Goal: Information Seeking & Learning: Learn about a topic

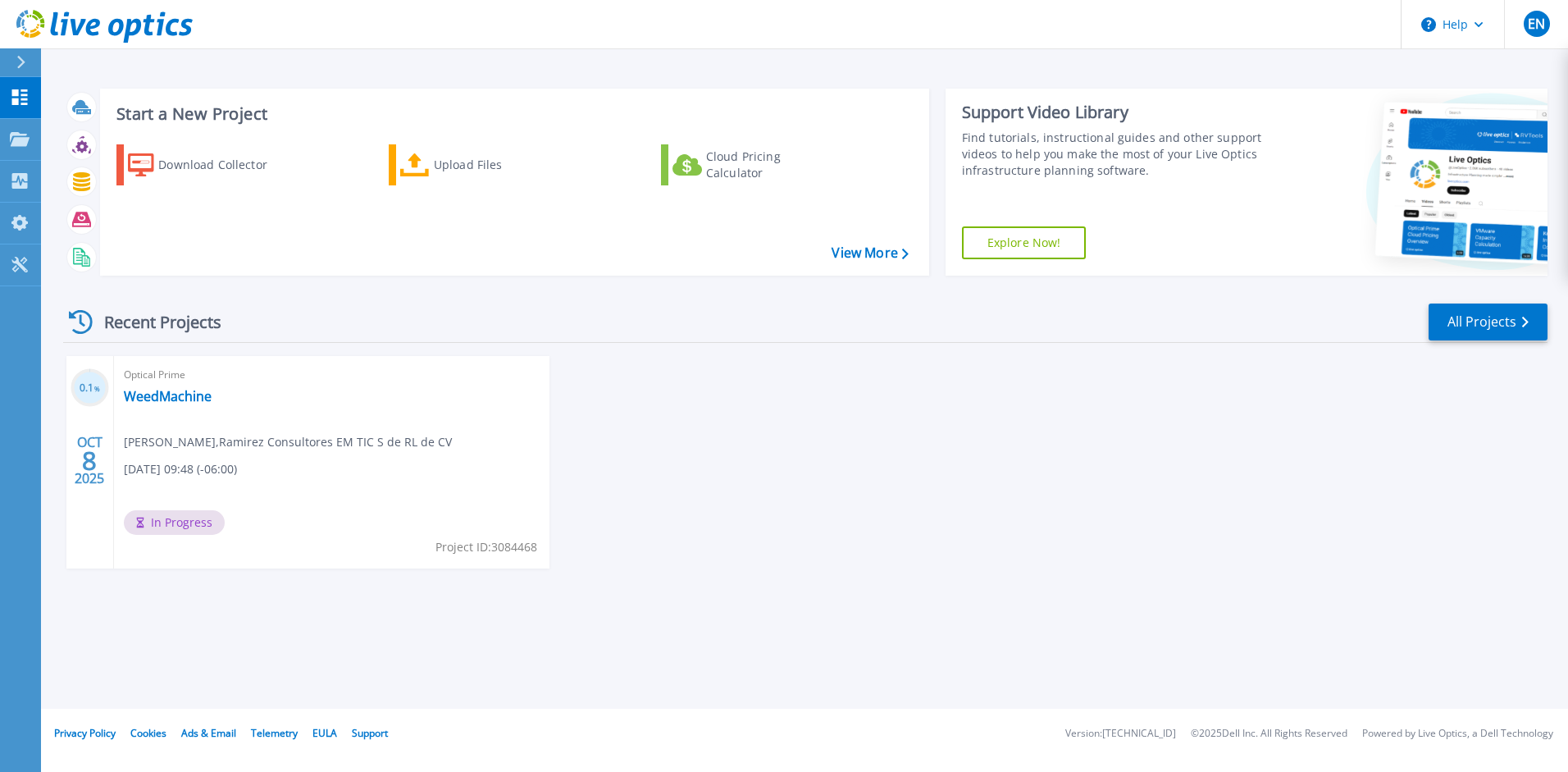
click at [167, 433] on span "Eduardo Navarro , Ramirez Consultores EM TIC S de RL de CV" at bounding box center [288, 442] width 328 height 18
click at [101, 454] on div "OCT 8 2025" at bounding box center [89, 460] width 31 height 60
click at [289, 469] on div "Optical Prime WeedMachine Eduardo Navarro , Ramirez Consultores EM TIC S de RL …" at bounding box center [331, 462] width 435 height 212
click at [178, 396] on link "WeedMachine" at bounding box center [168, 396] width 88 height 16
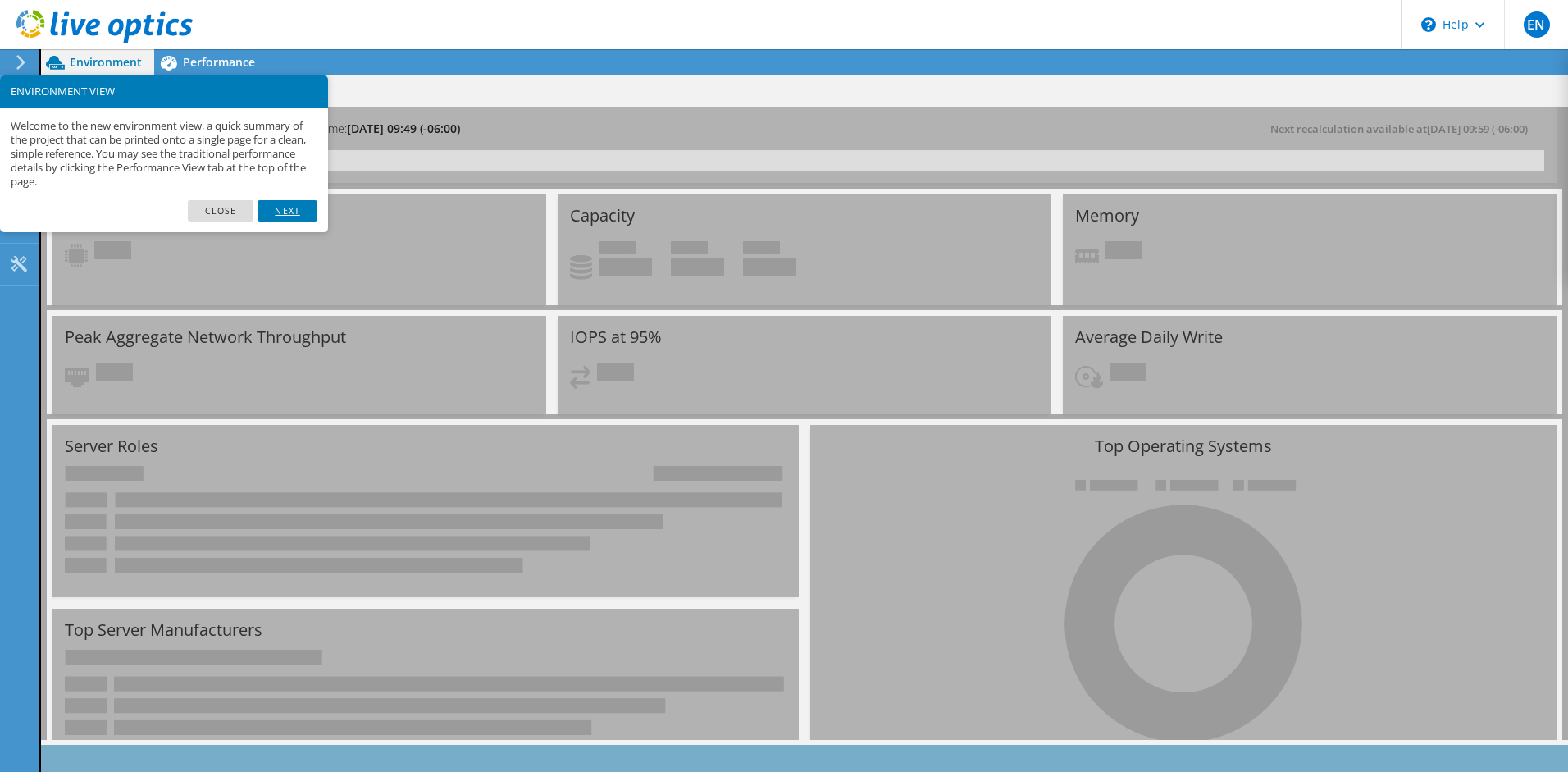
click at [297, 211] on link "Next" at bounding box center [287, 211] width 59 height 21
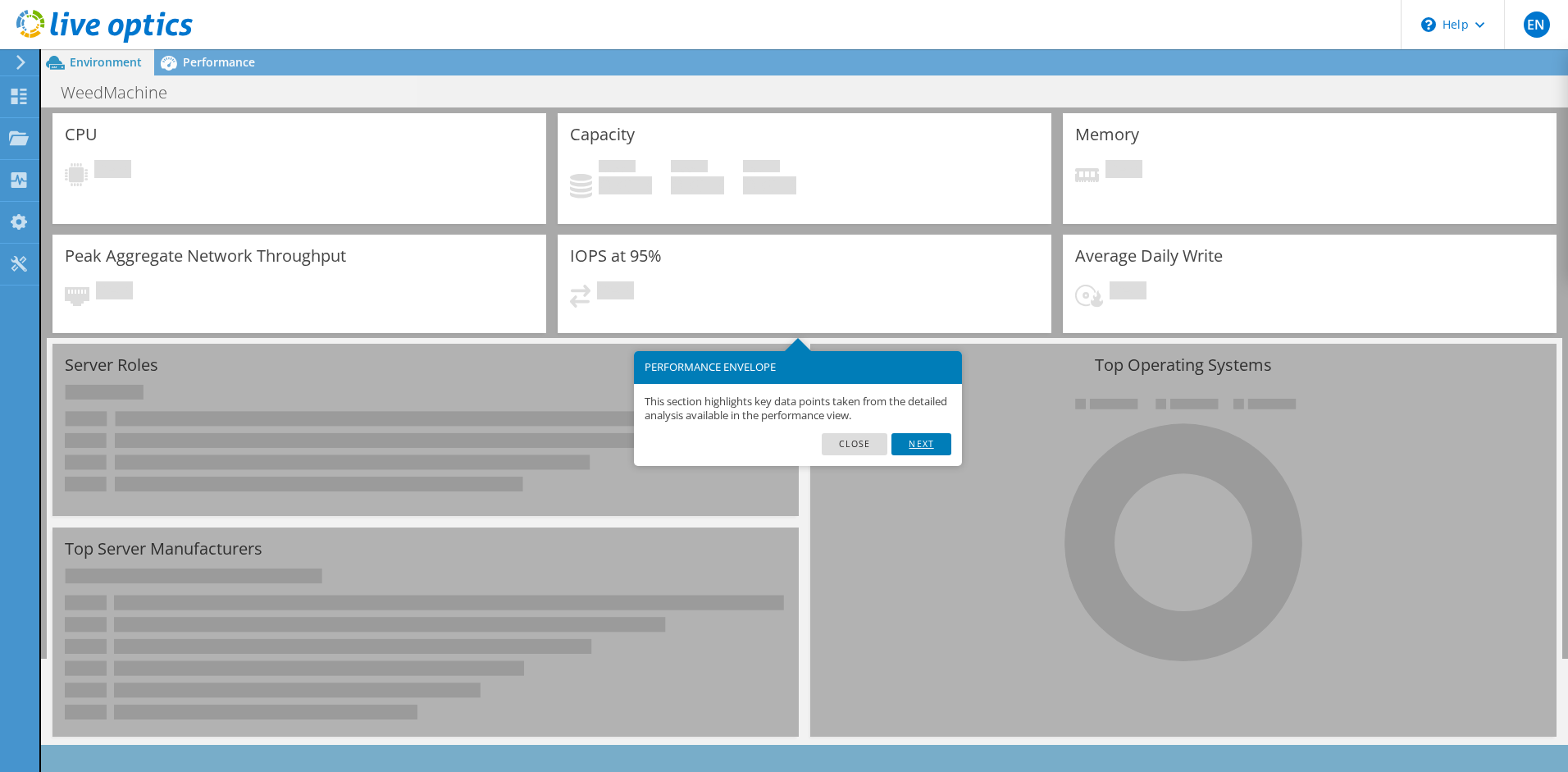
click at [932, 448] on link "Next" at bounding box center [920, 443] width 59 height 21
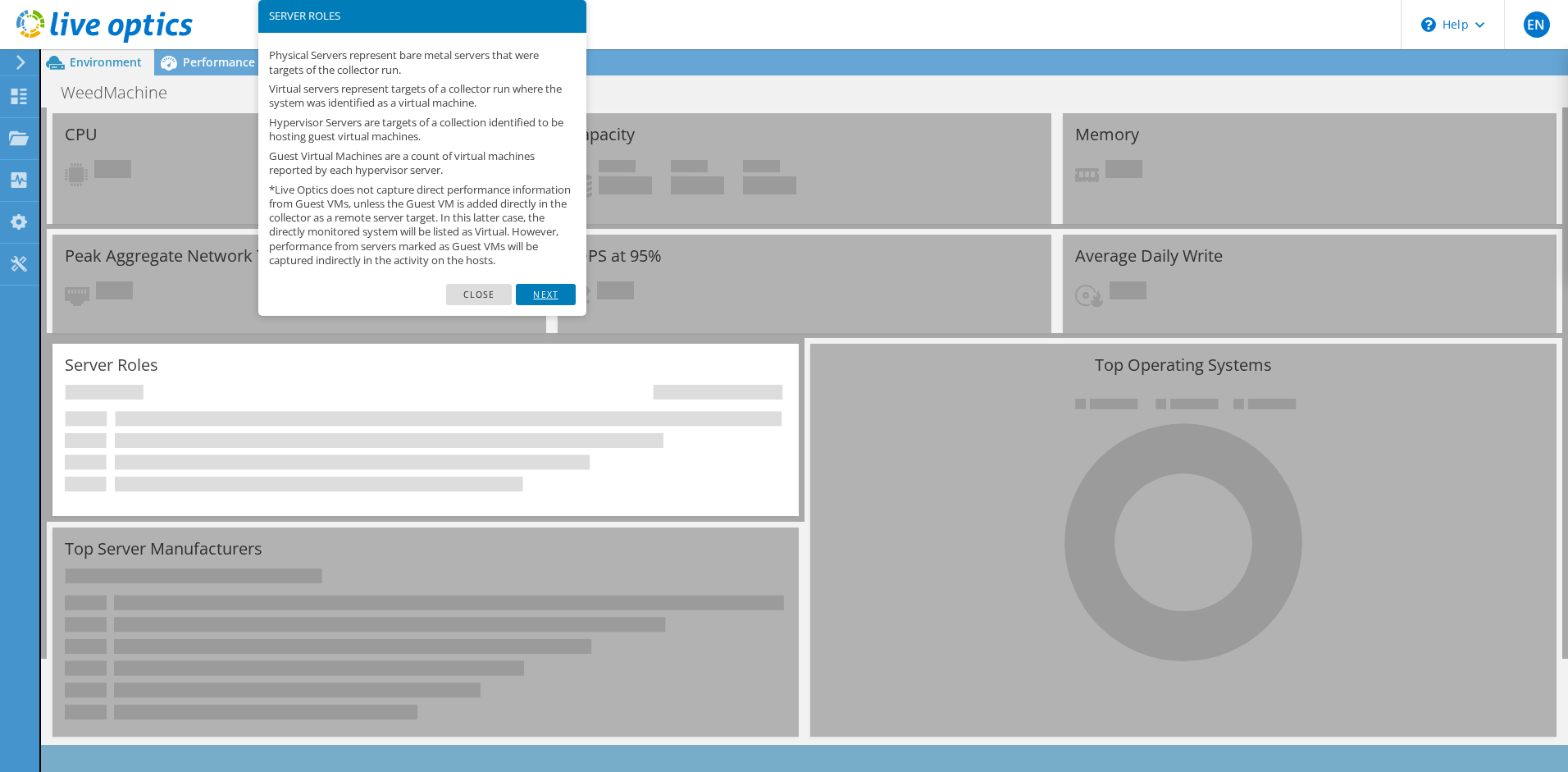
click at [544, 306] on link "Next" at bounding box center [545, 294] width 59 height 21
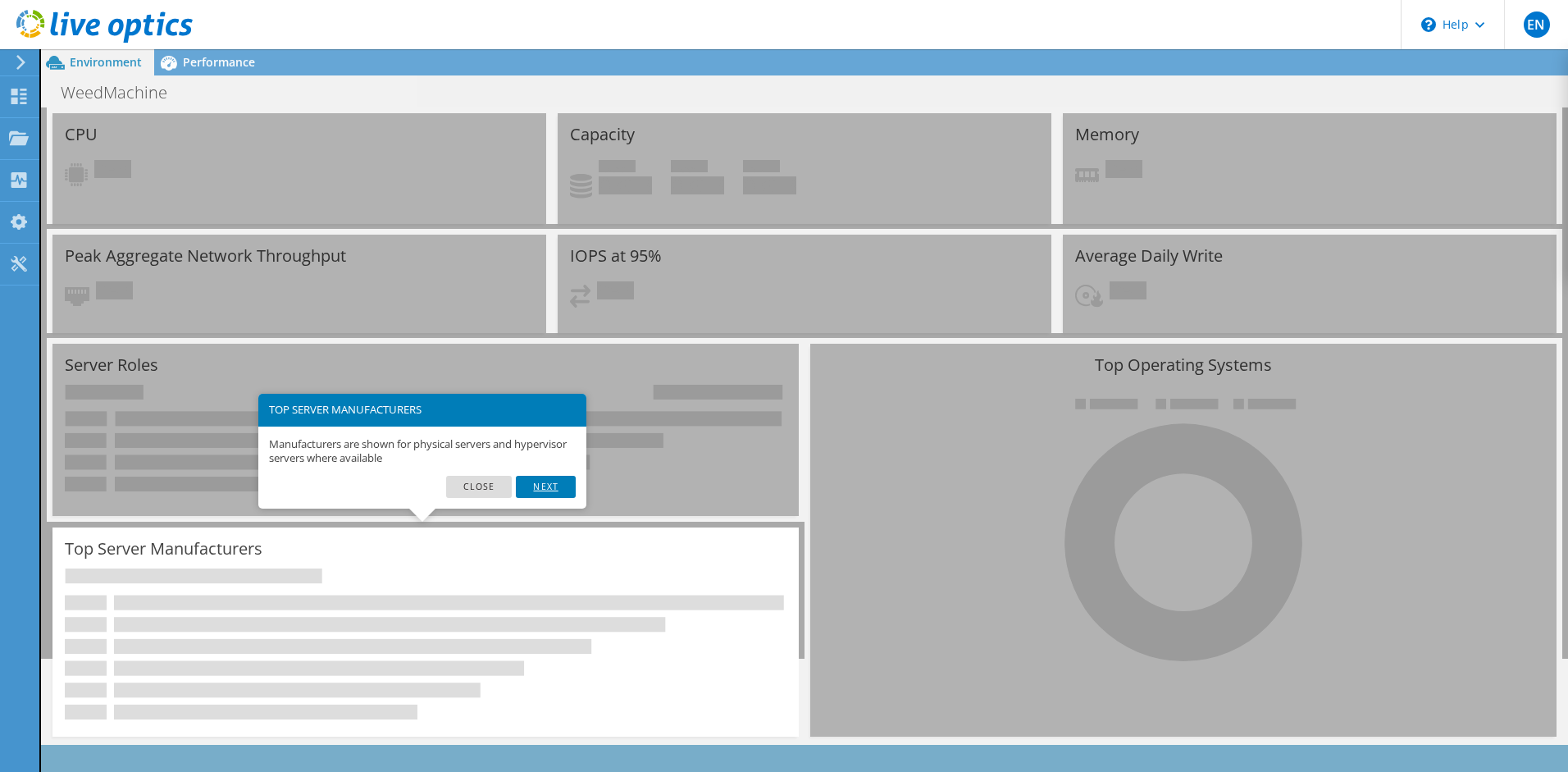
click at [539, 494] on link "Next" at bounding box center [545, 486] width 59 height 21
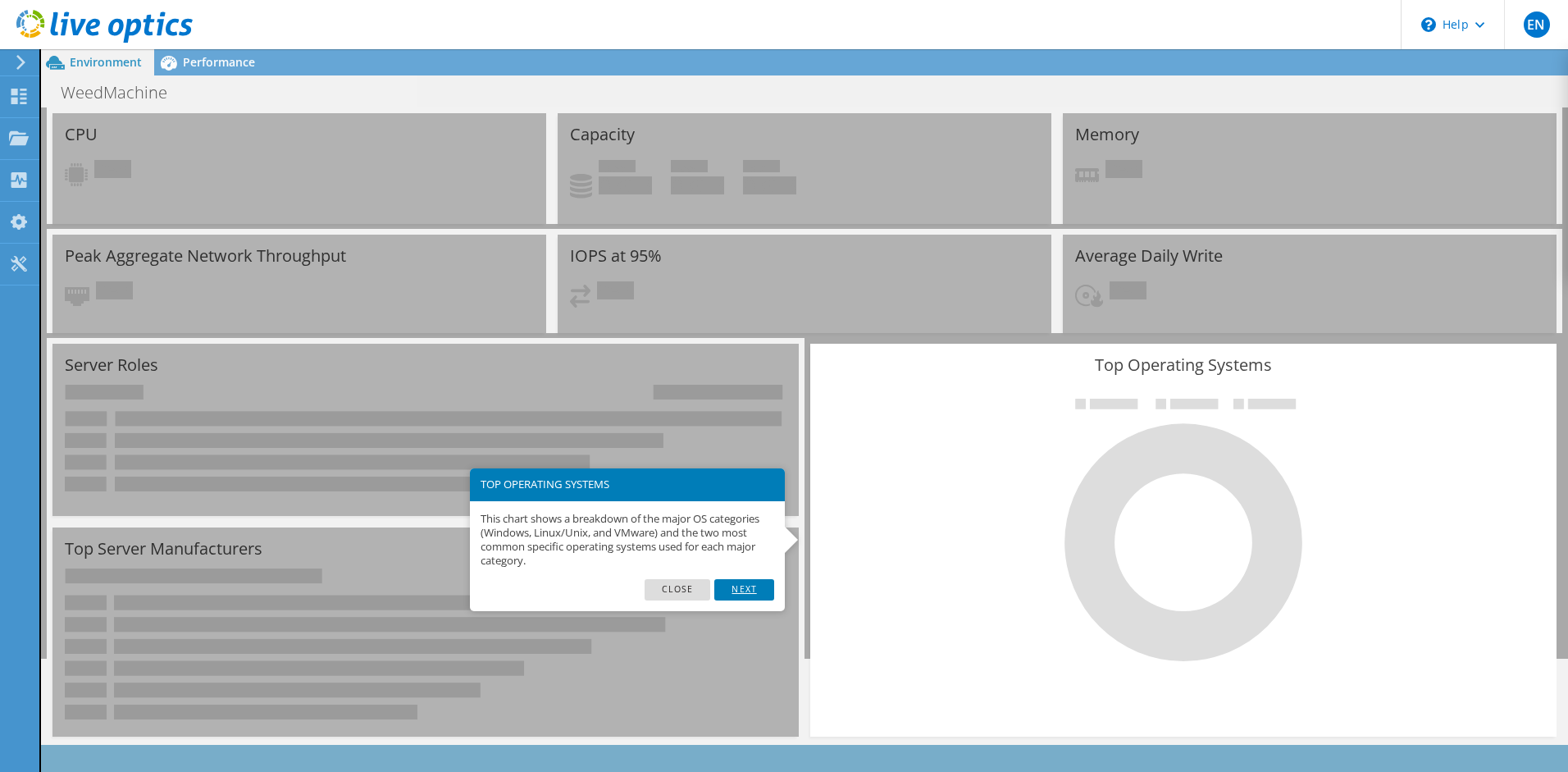
click at [744, 598] on link "Next" at bounding box center [743, 590] width 59 height 21
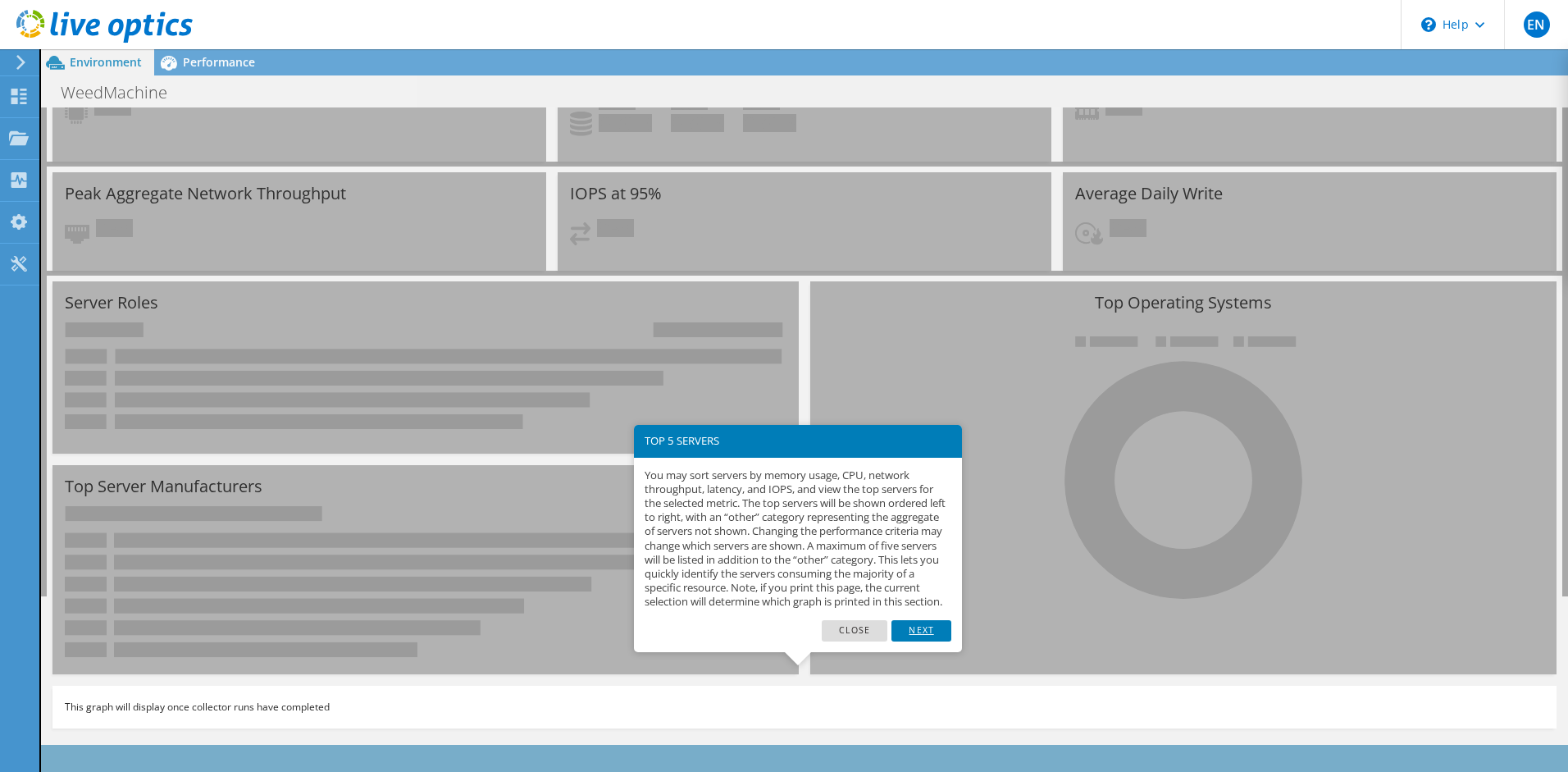
click at [935, 642] on link "Next" at bounding box center [920, 631] width 59 height 21
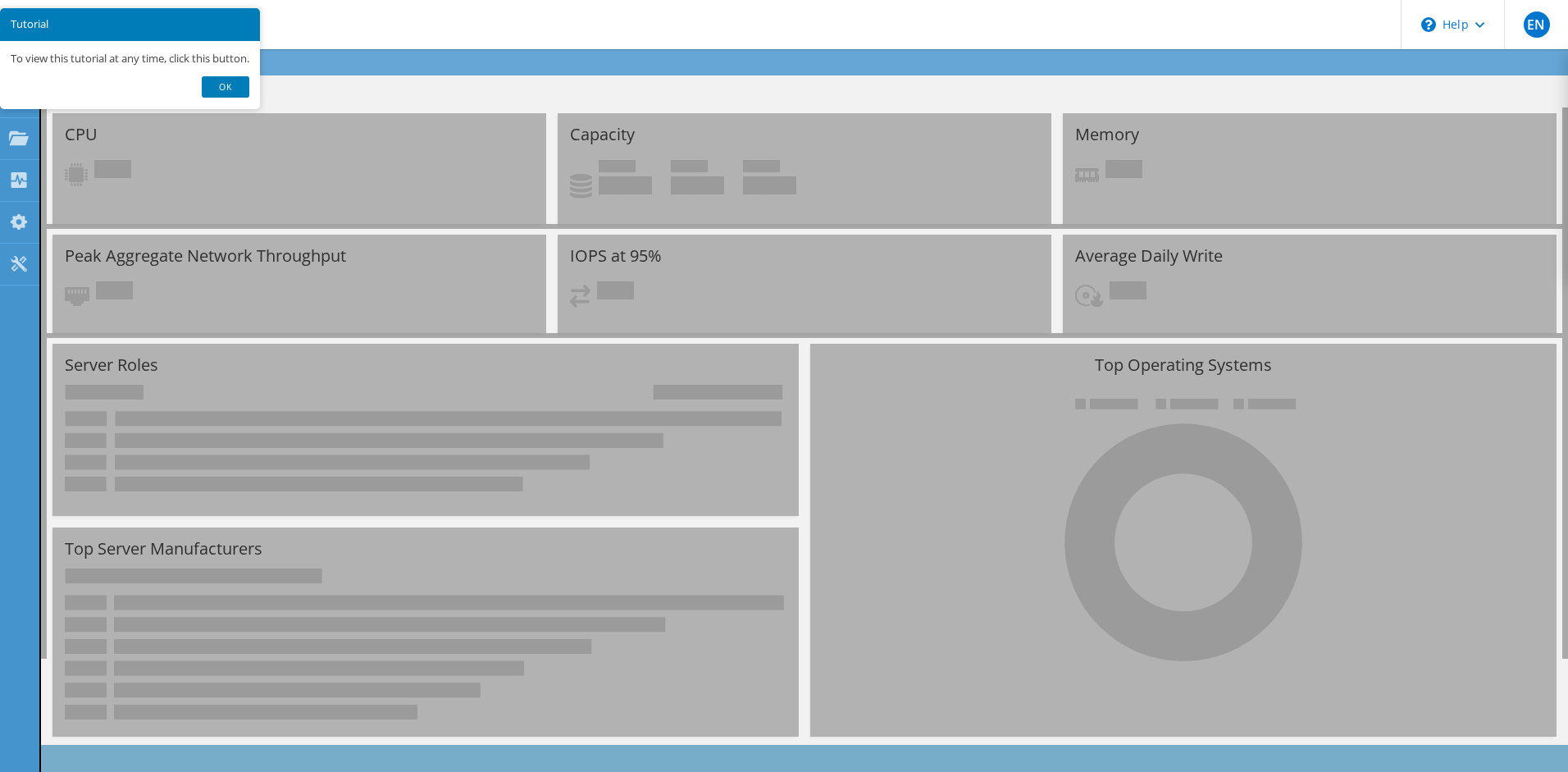
scroll to position [0, 0]
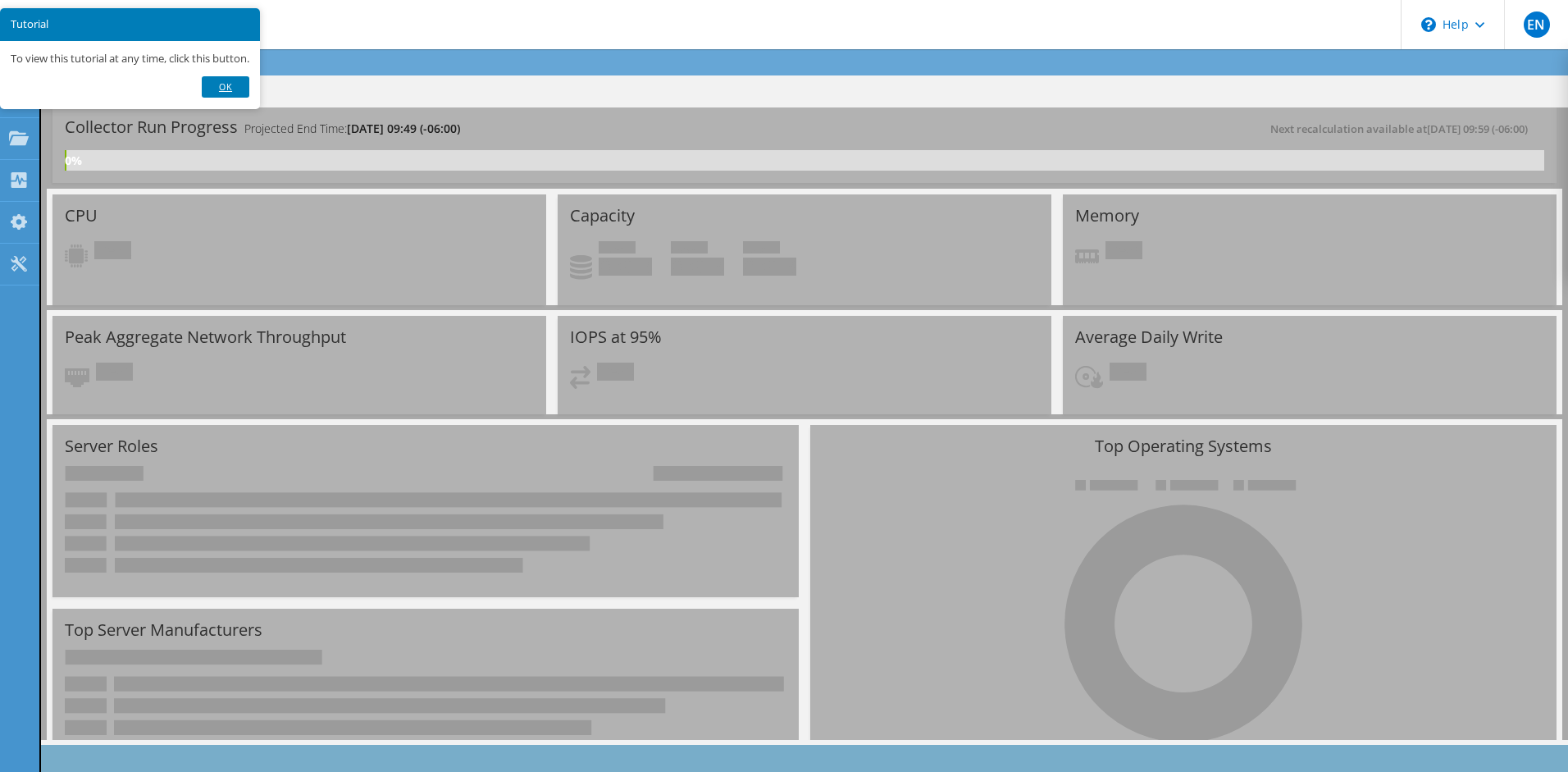
click at [221, 88] on link "Ok" at bounding box center [226, 86] width 48 height 21
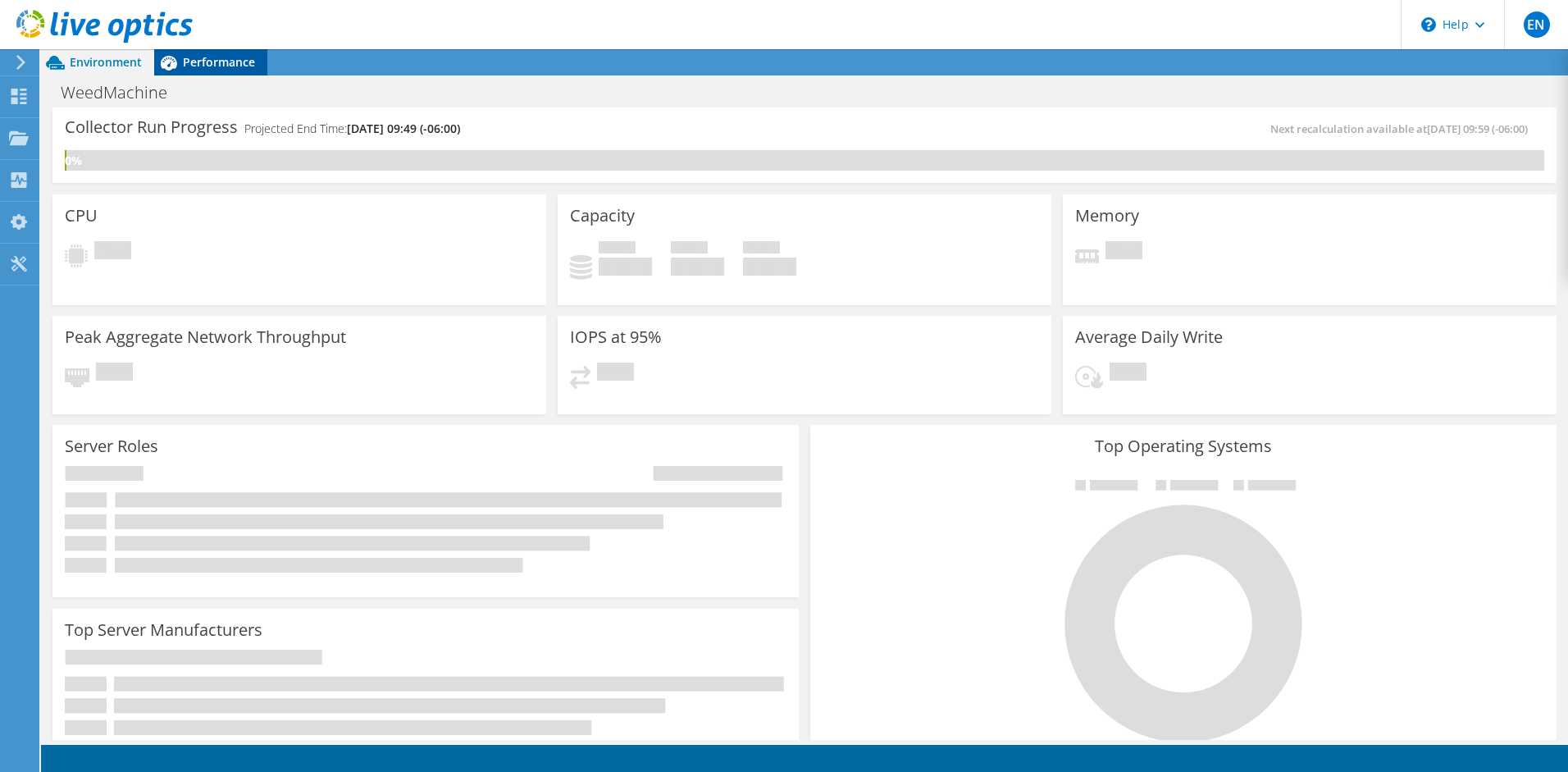
click at [217, 66] on span "Performance" at bounding box center [219, 62] width 72 height 15
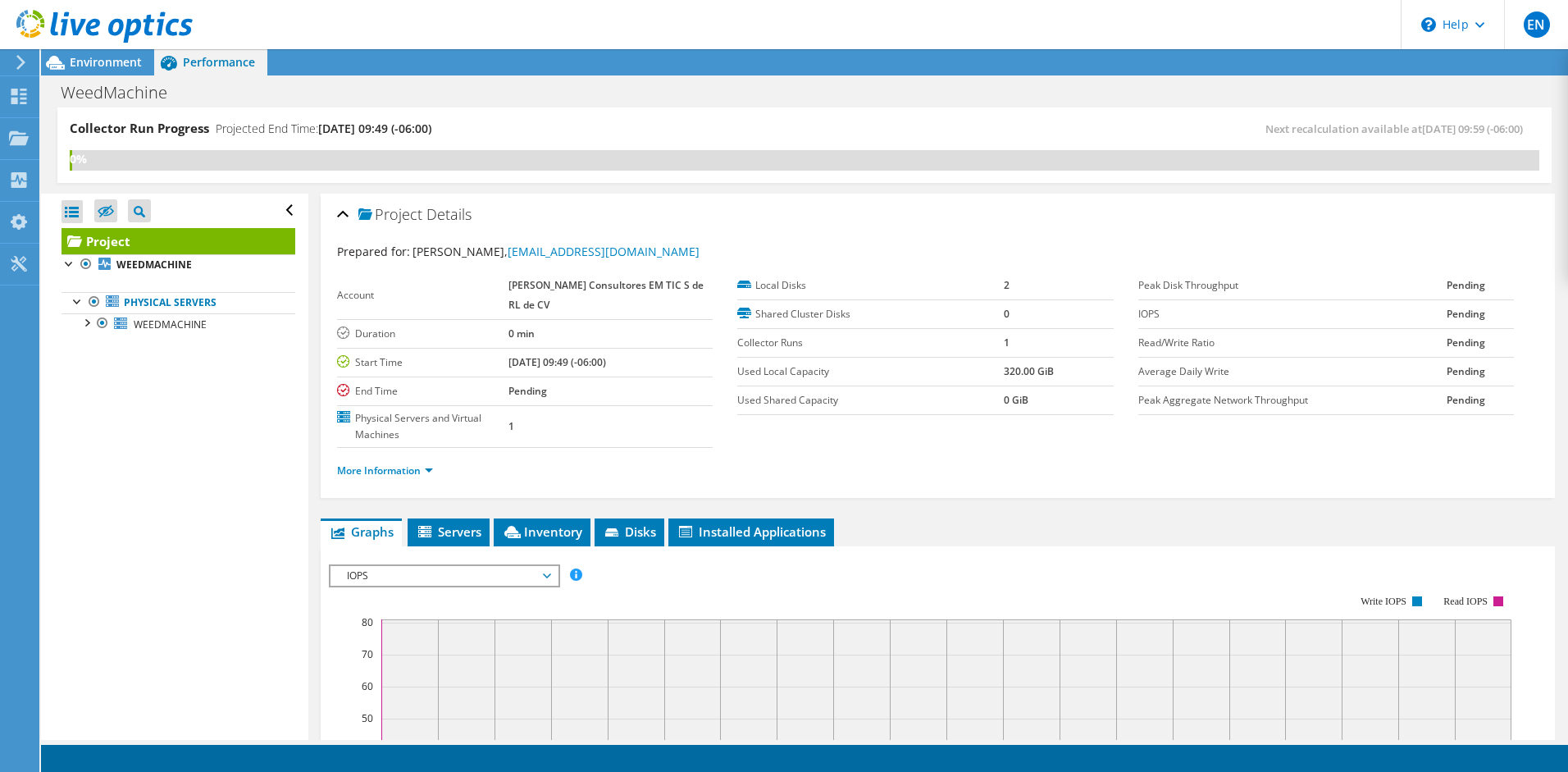
click at [449, 536] on span "Servers" at bounding box center [448, 531] width 66 height 16
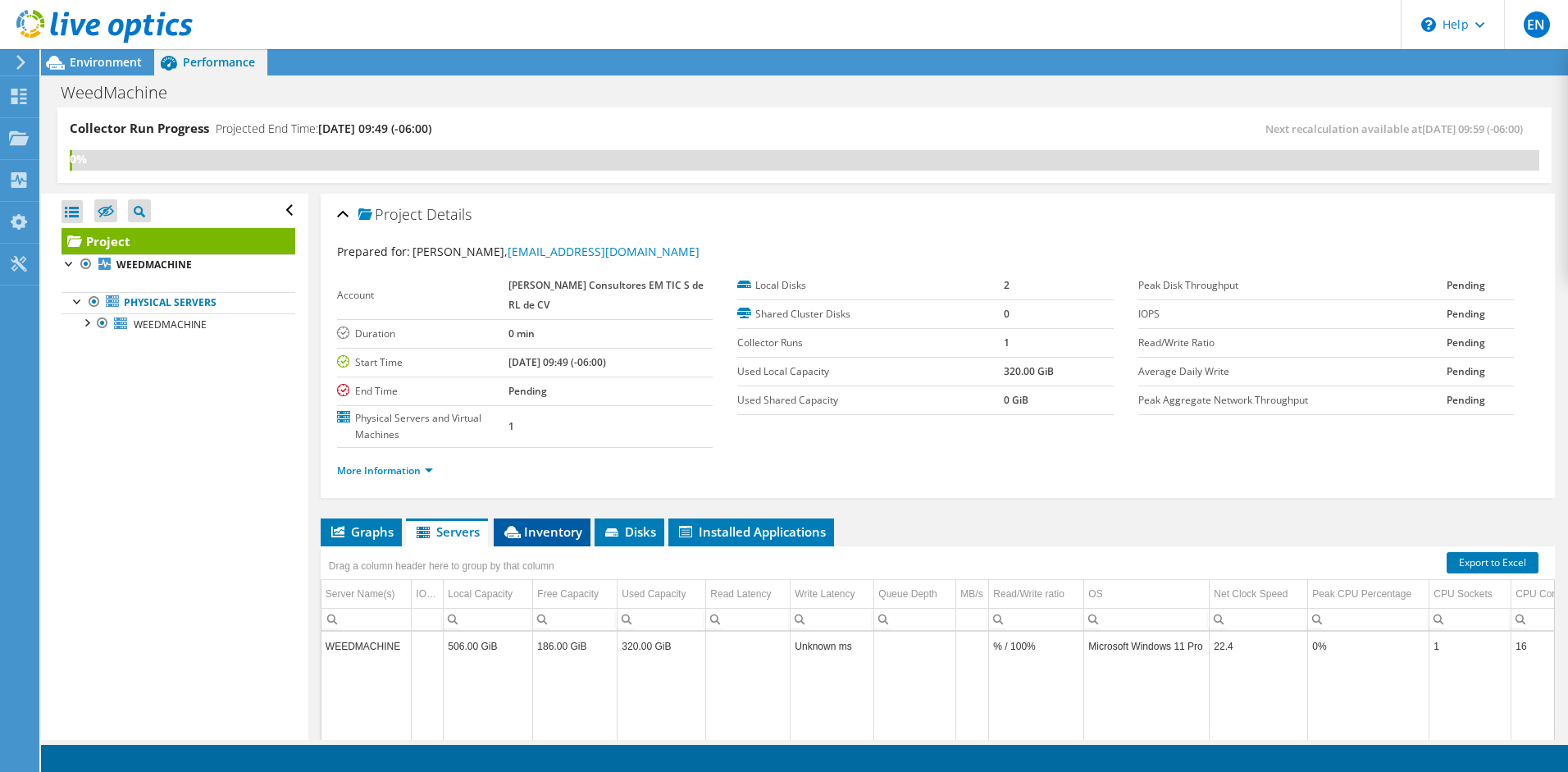
click at [530, 525] on span "Inventory" at bounding box center [542, 531] width 80 height 16
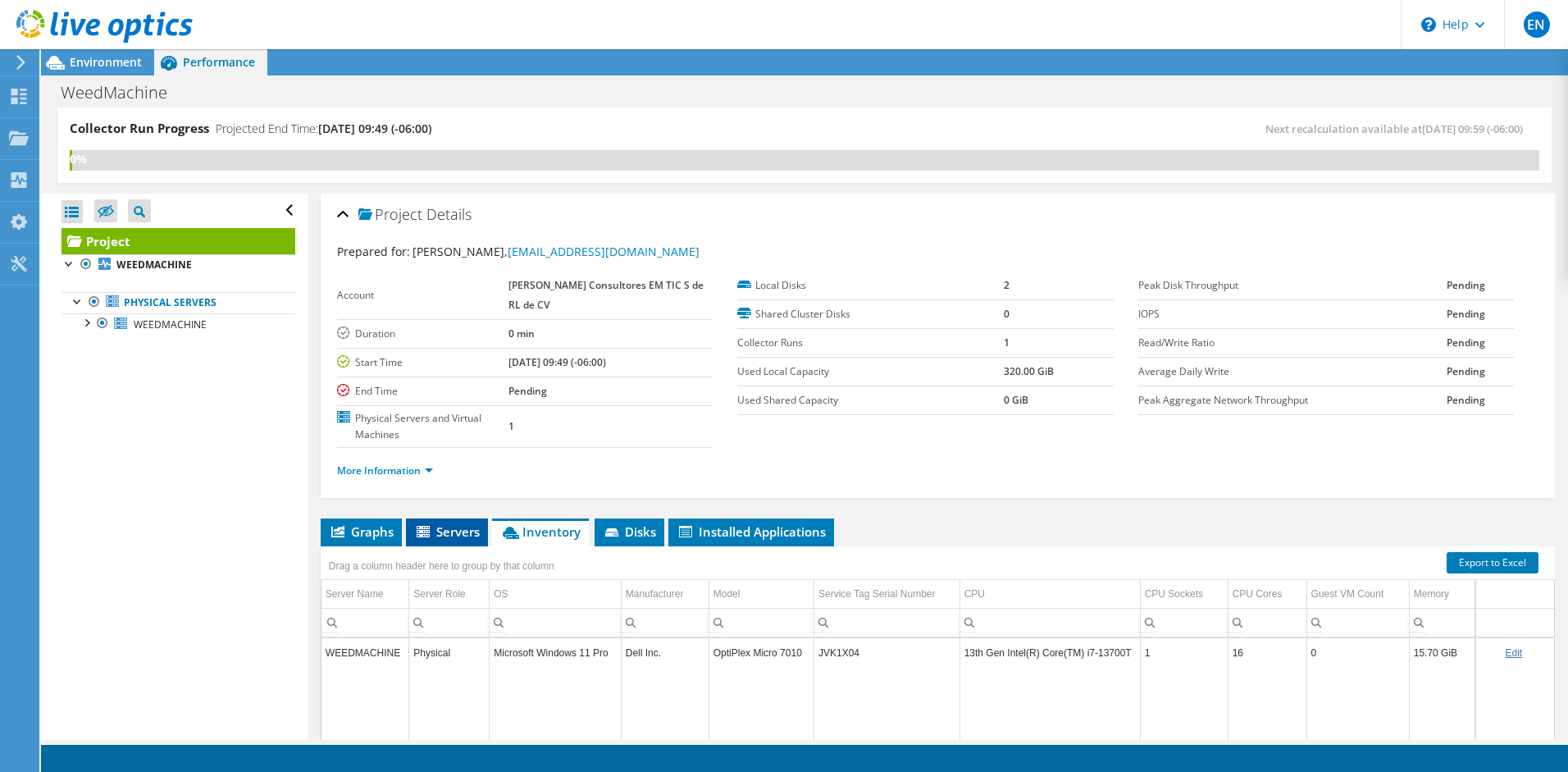
click at [453, 525] on span "Servers" at bounding box center [447, 531] width 66 height 16
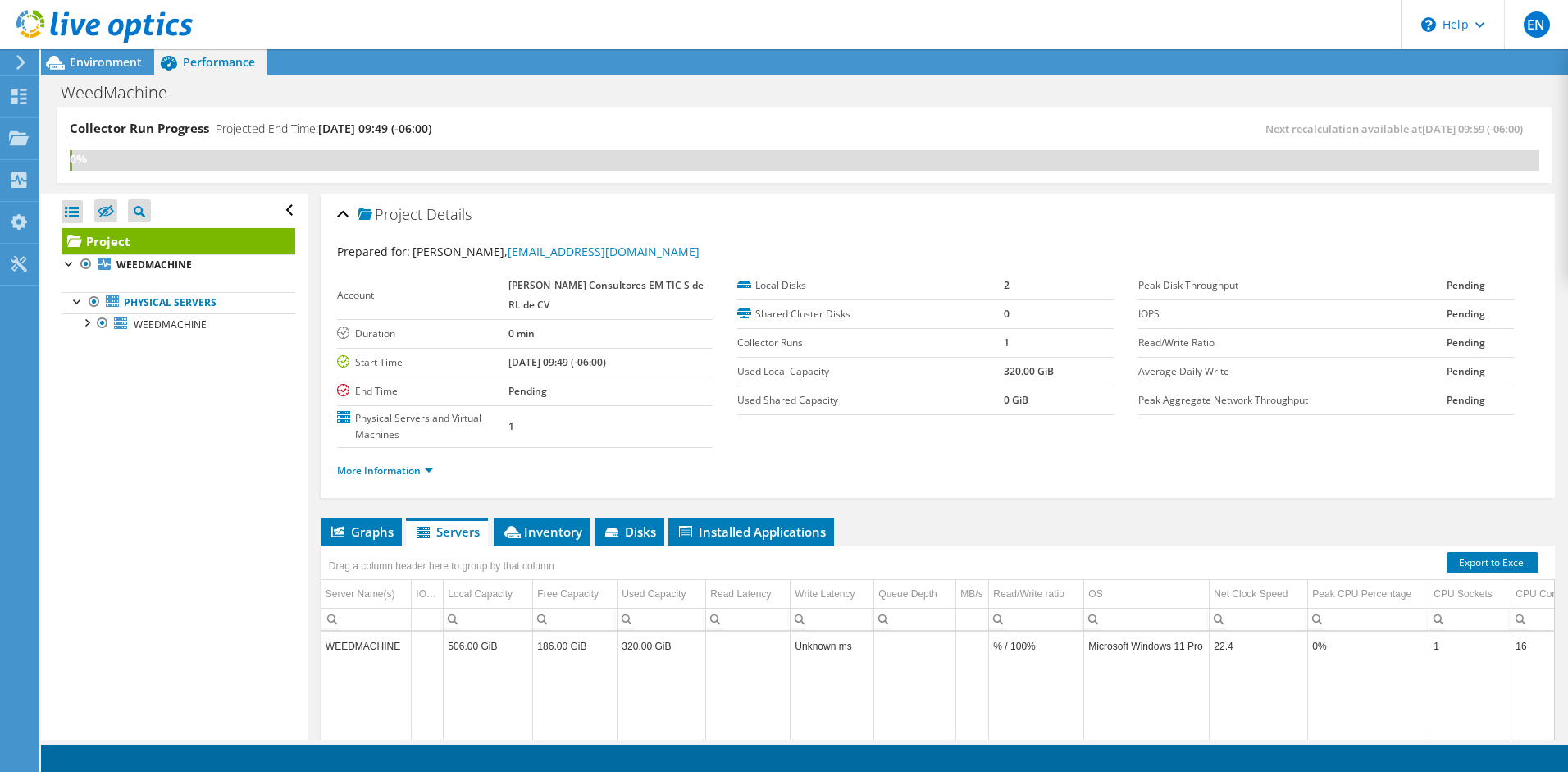
scroll to position [217, 0]
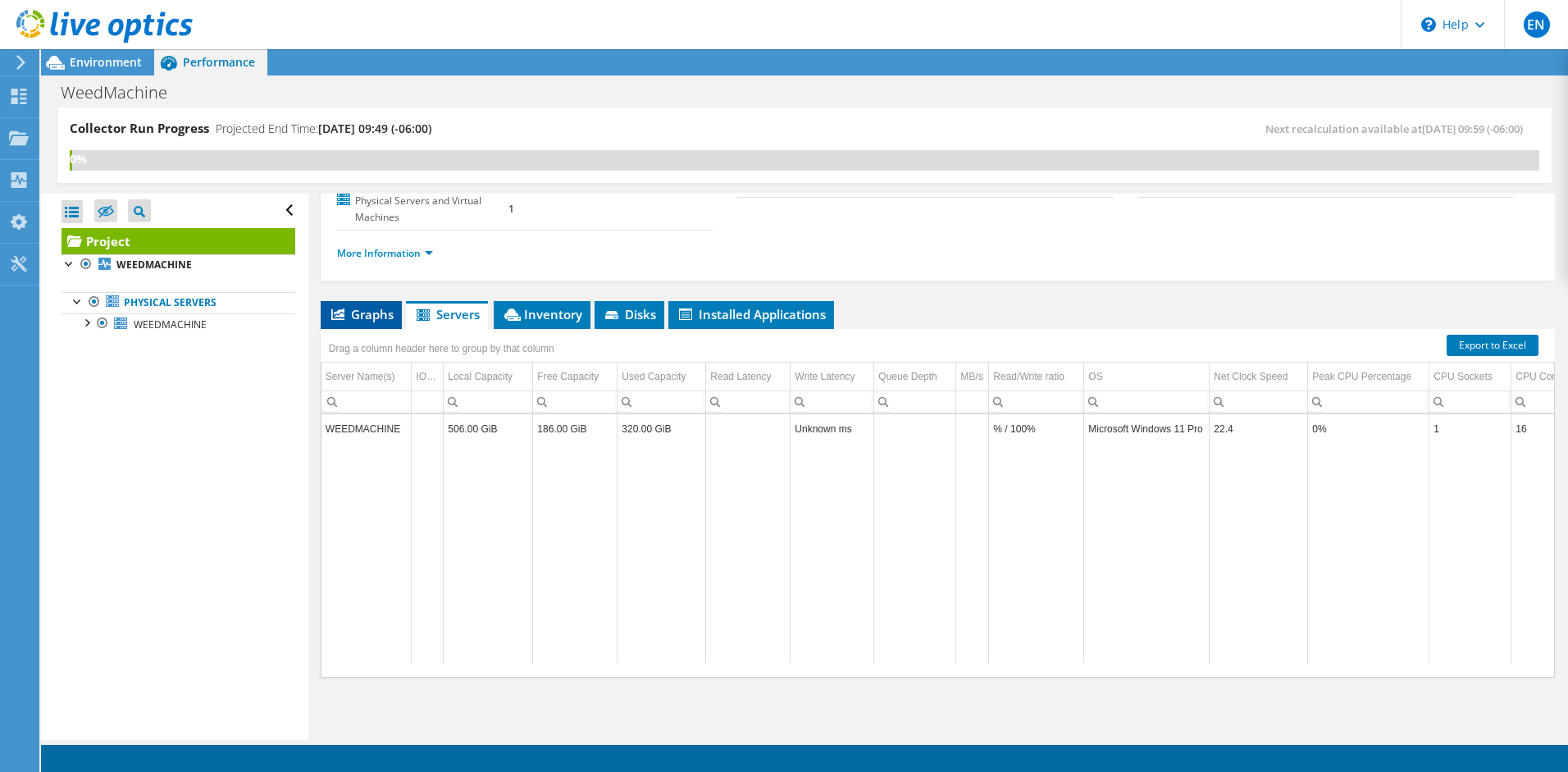
click at [364, 325] on li "Graphs" at bounding box center [361, 315] width 81 height 28
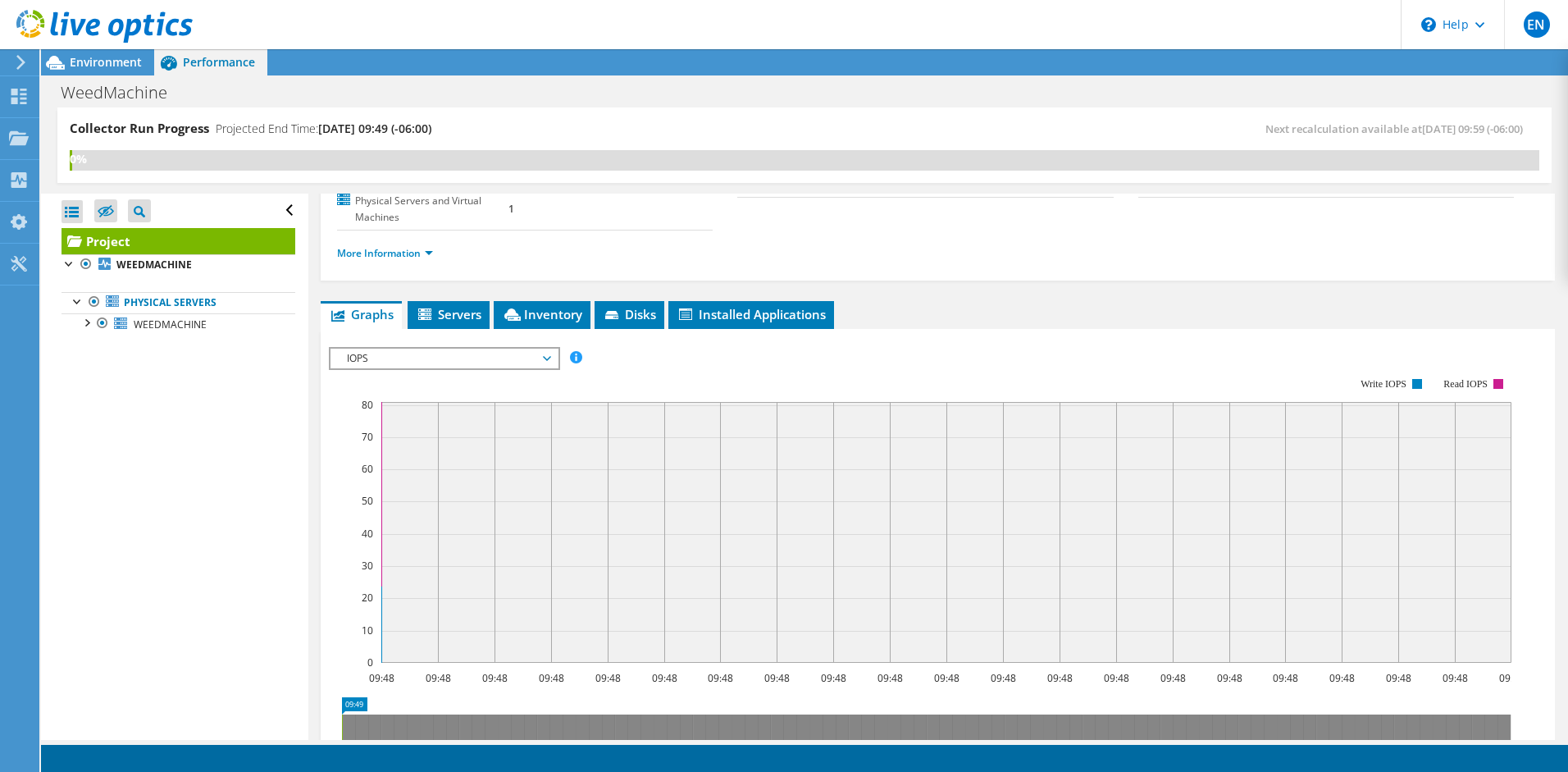
click at [547, 369] on div "IOPS IOPS Disk Throughput IO Size Latency Queue Depth CPU Percentage Memory Pag…" at bounding box center [445, 359] width 231 height 23
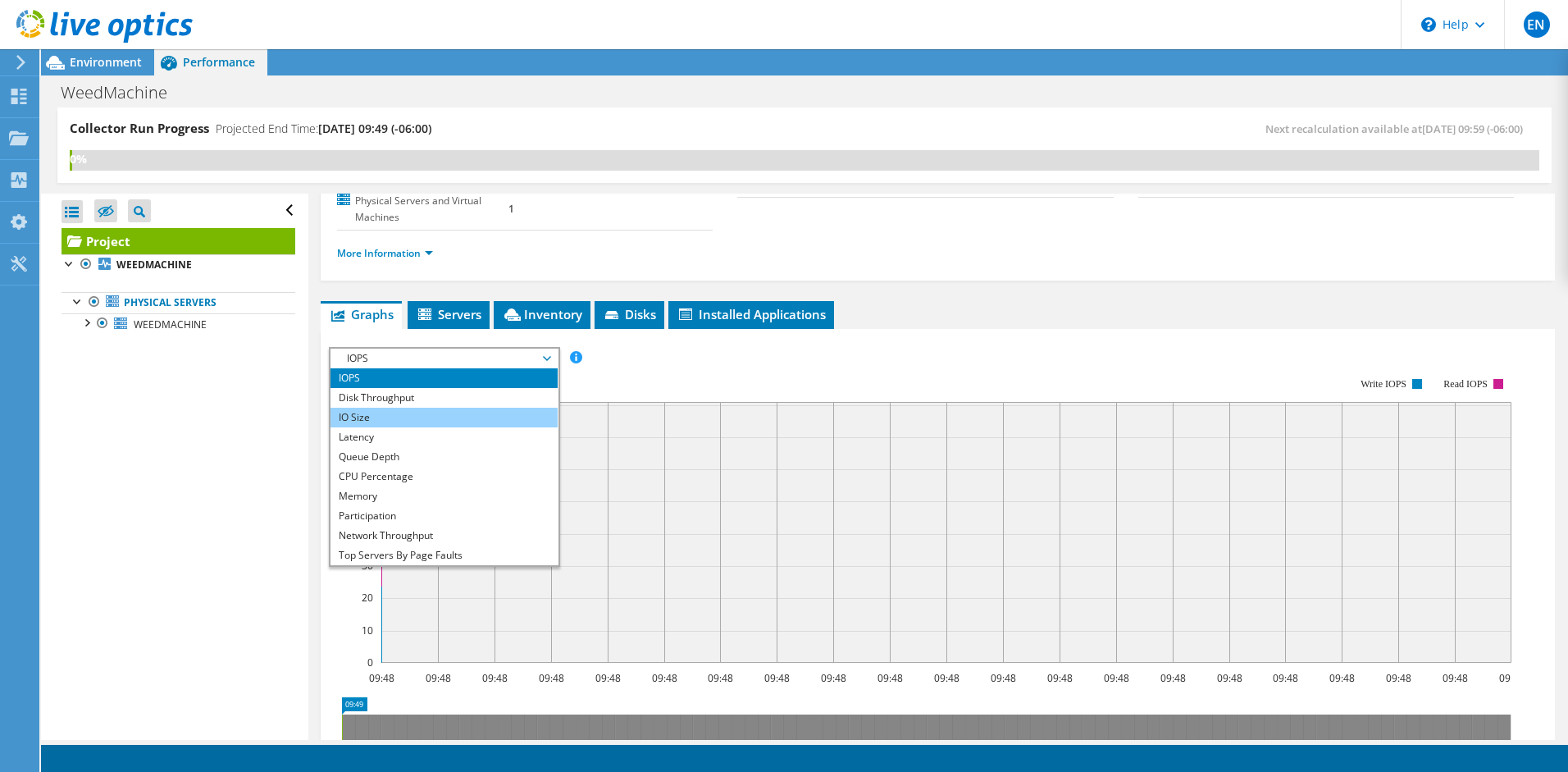
click at [530, 413] on li "IO Size" at bounding box center [444, 418] width 228 height 20
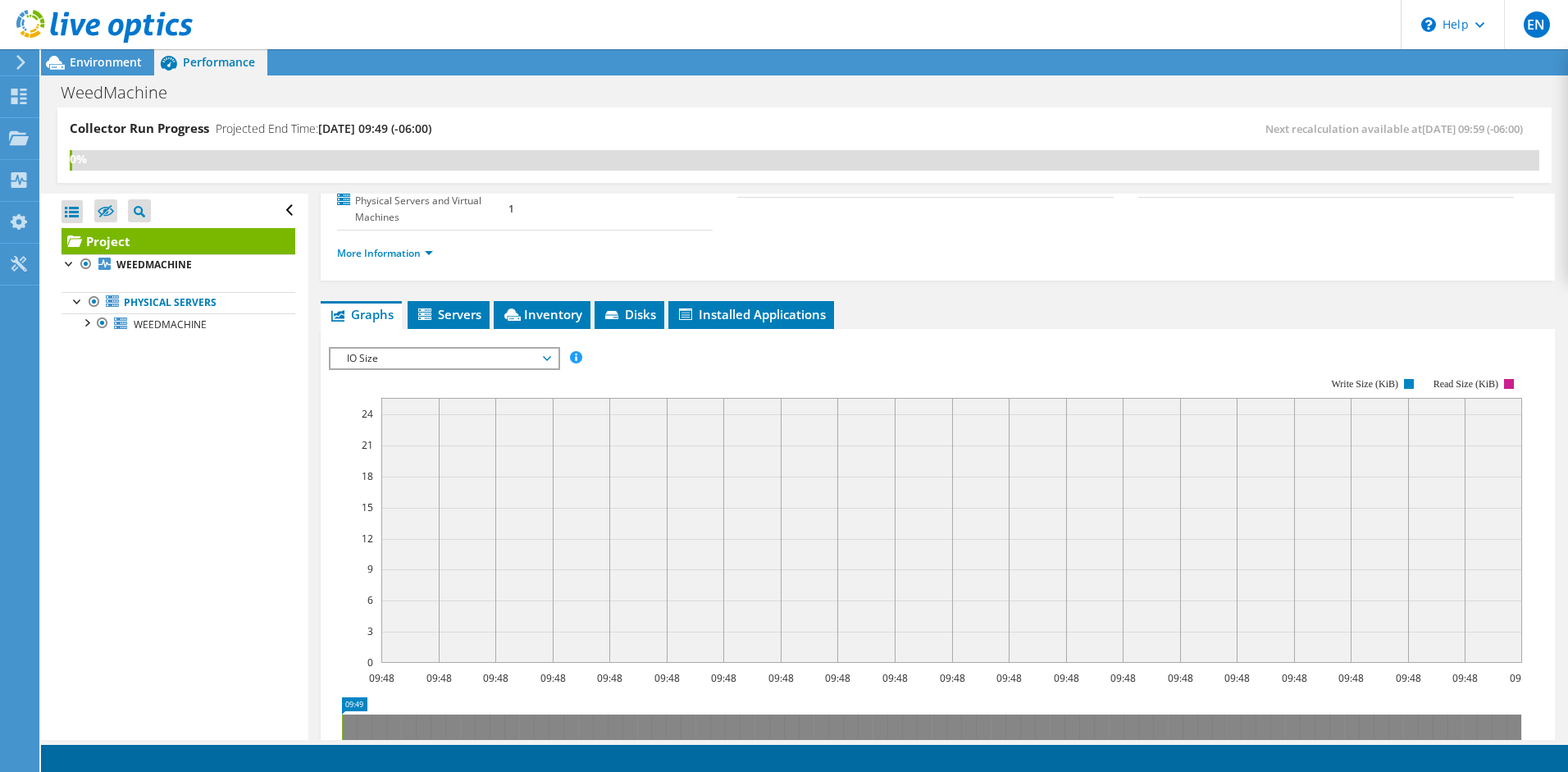
click at [549, 360] on icon at bounding box center [547, 359] width 9 height 5
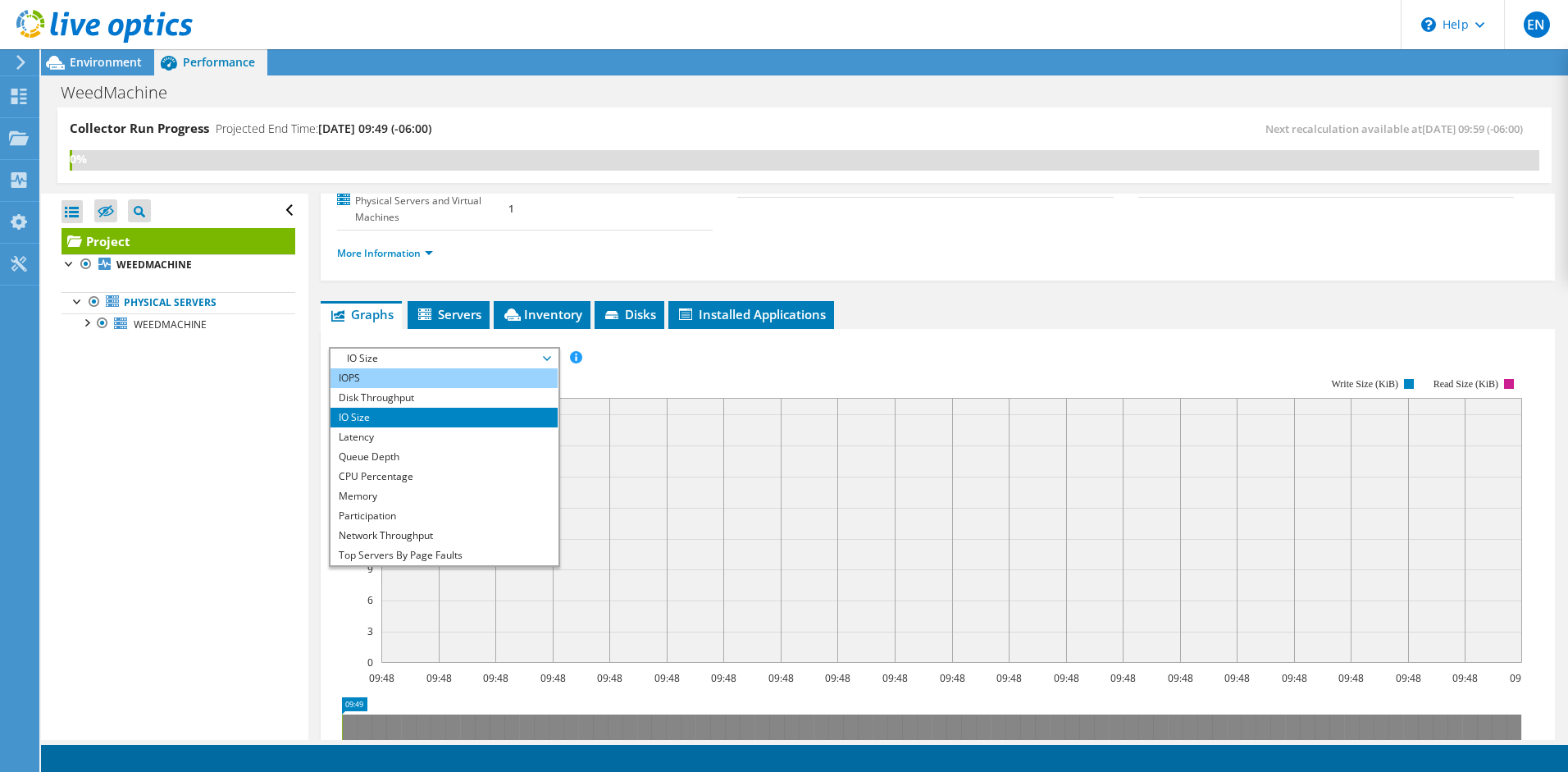
click at [446, 381] on li "IOPS" at bounding box center [444, 378] width 228 height 20
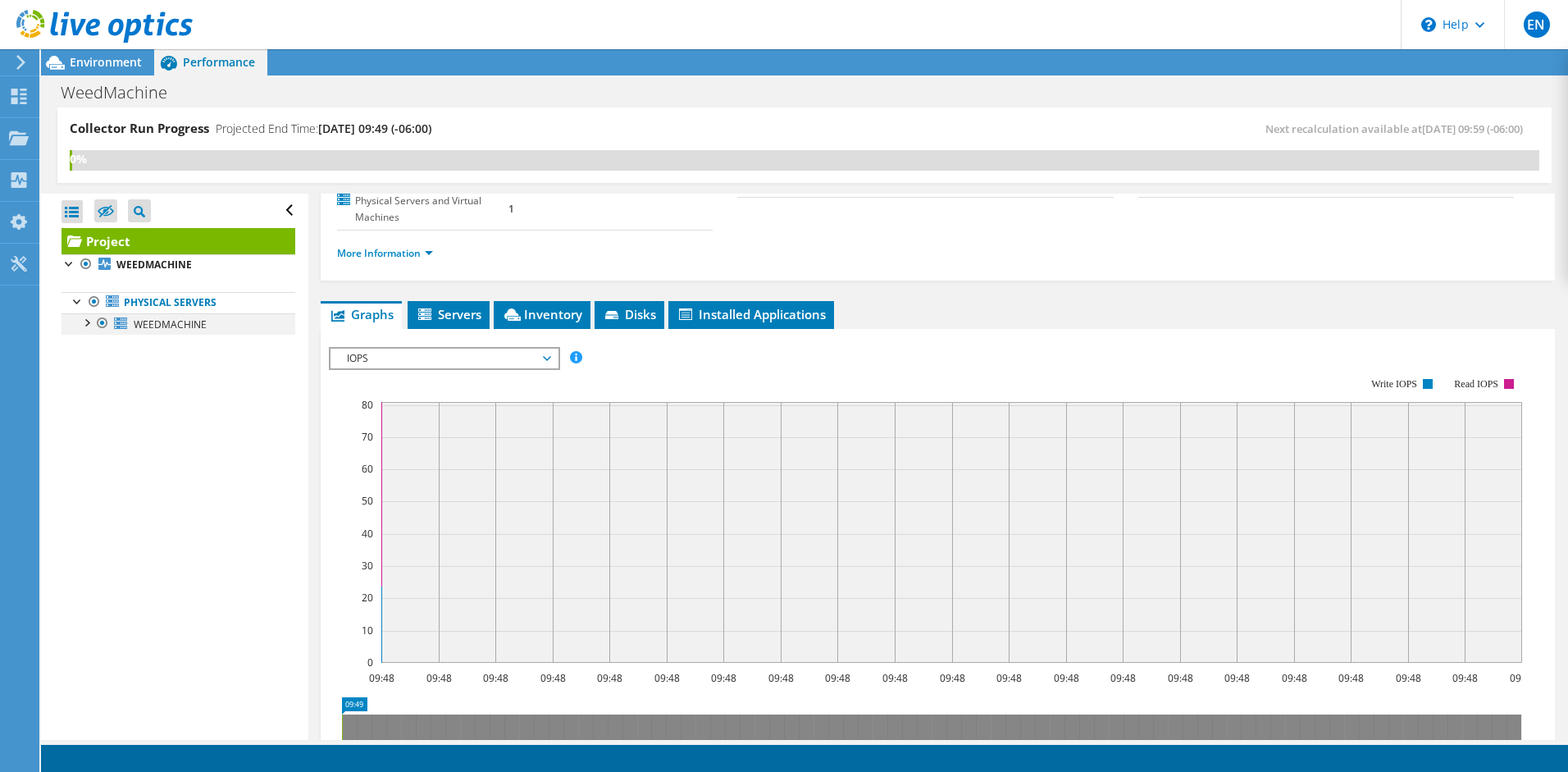
click at [85, 329] on div at bounding box center [86, 321] width 16 height 16
click at [94, 387] on div at bounding box center [94, 386] width 16 height 16
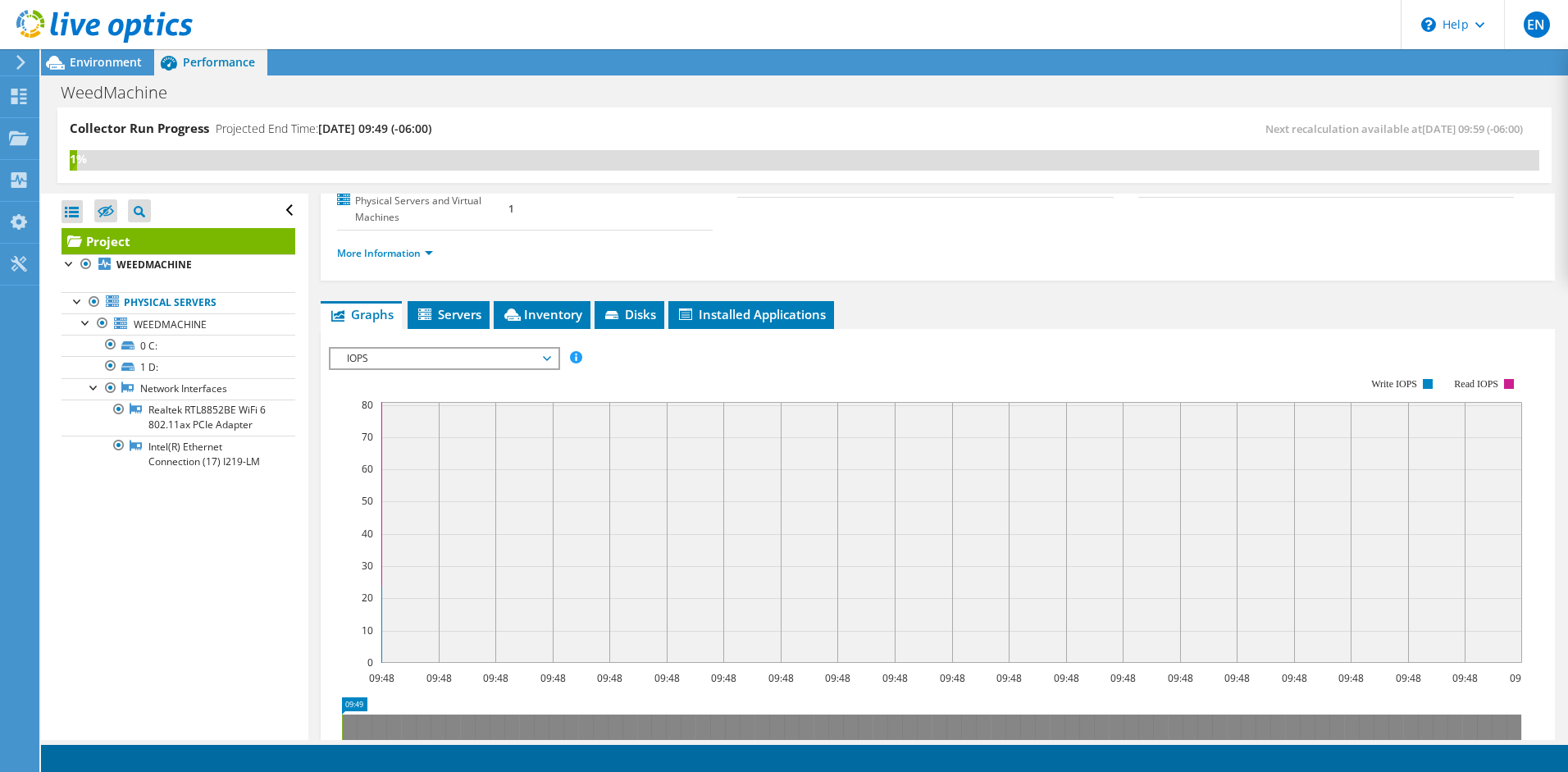
click at [550, 363] on span "IOPS" at bounding box center [444, 359] width 228 height 20
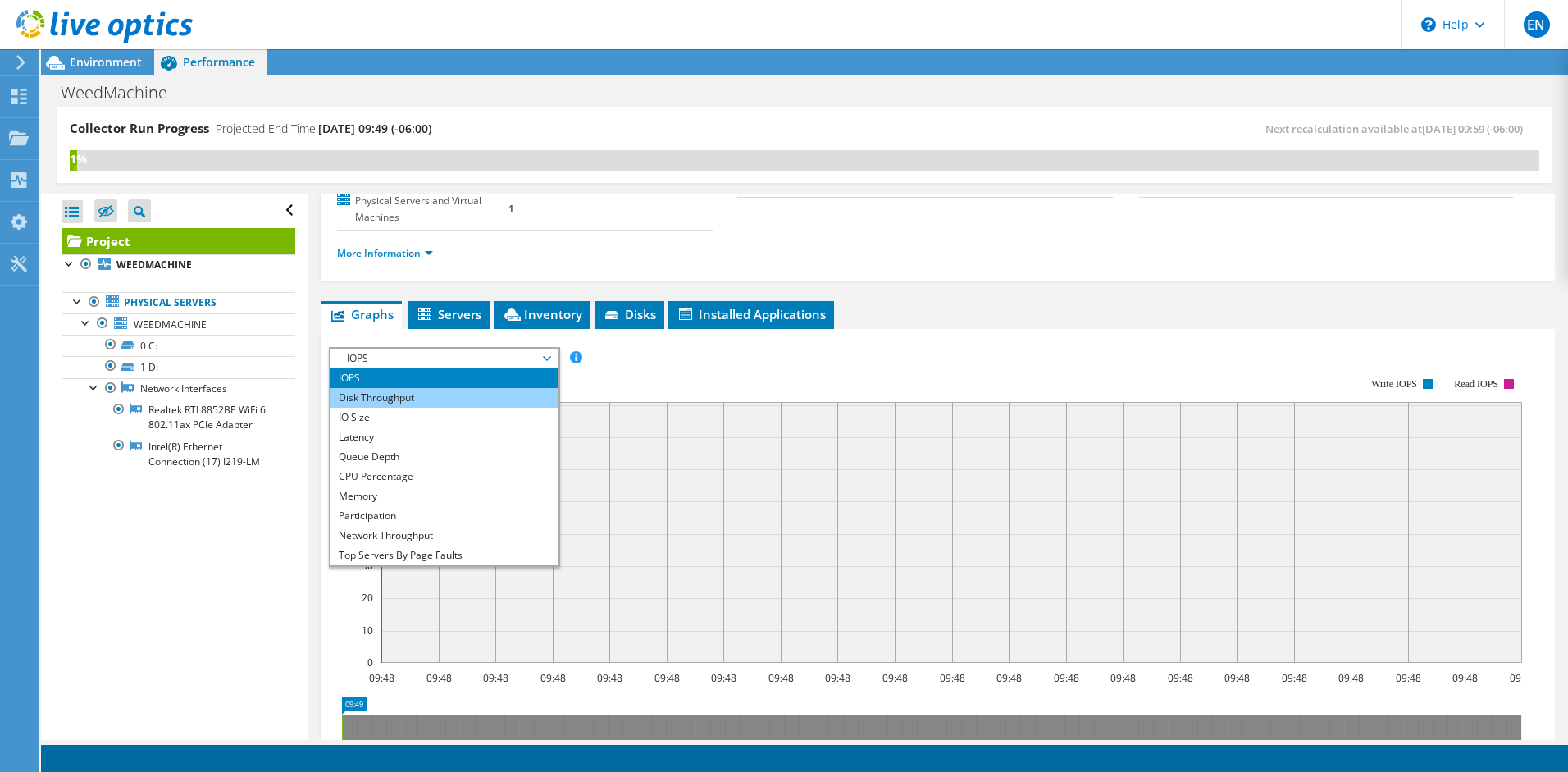
click at [531, 392] on li "Disk Throughput" at bounding box center [444, 398] width 228 height 20
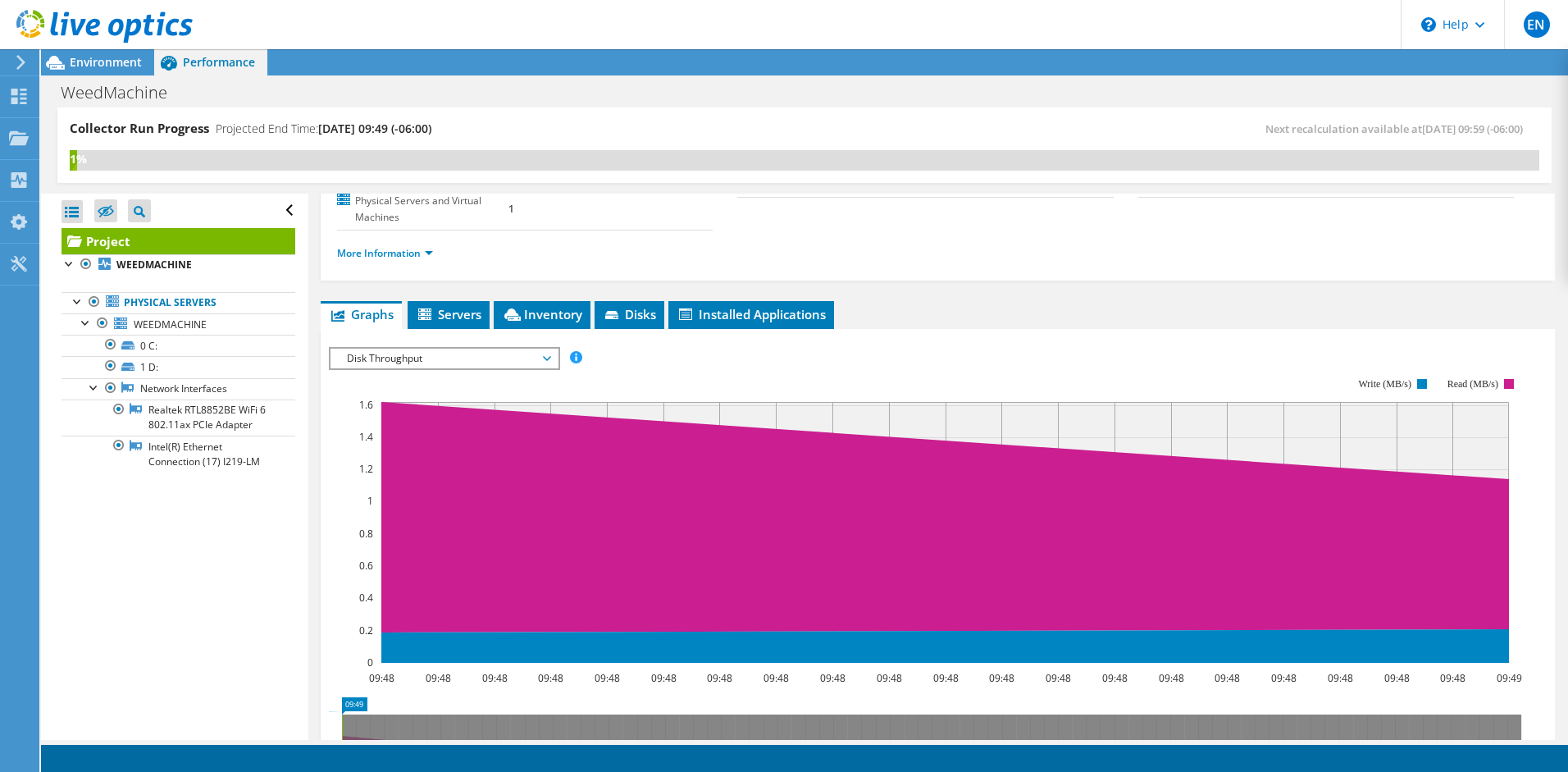
click at [550, 353] on span "Disk Throughput" at bounding box center [444, 359] width 228 height 20
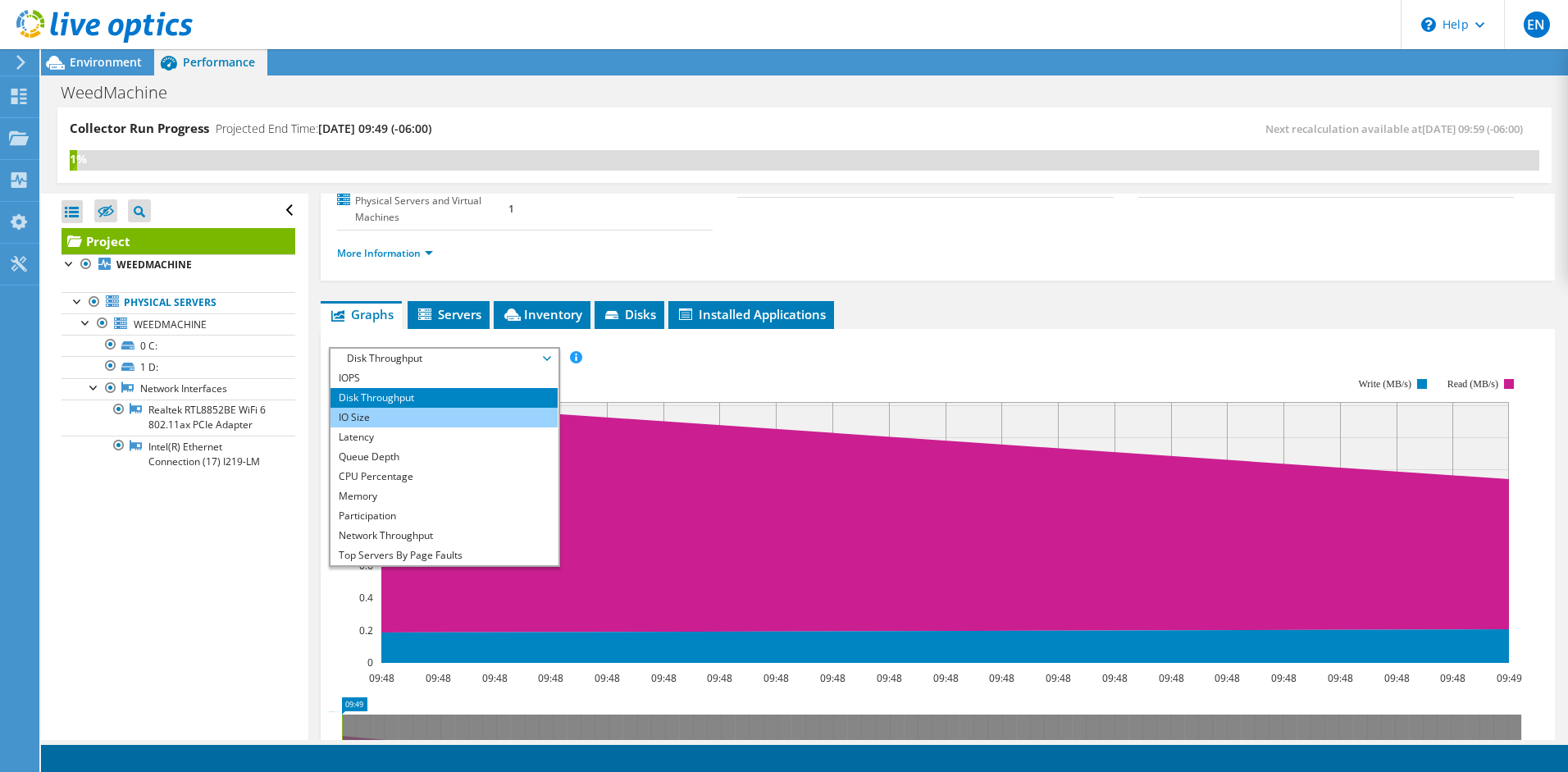
click at [487, 423] on li "IO Size" at bounding box center [444, 418] width 228 height 20
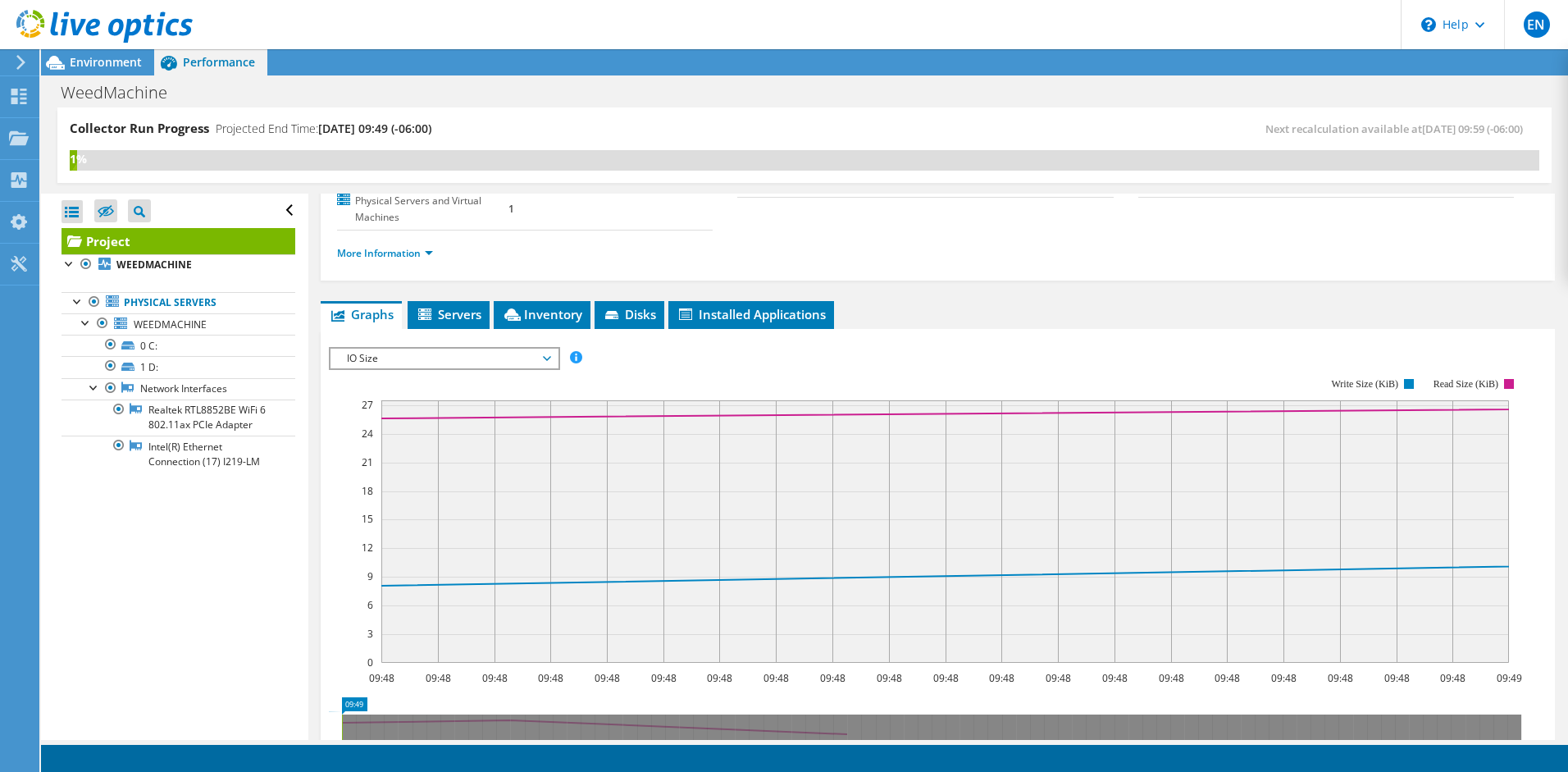
click at [547, 360] on span "IO Size" at bounding box center [444, 359] width 210 height 20
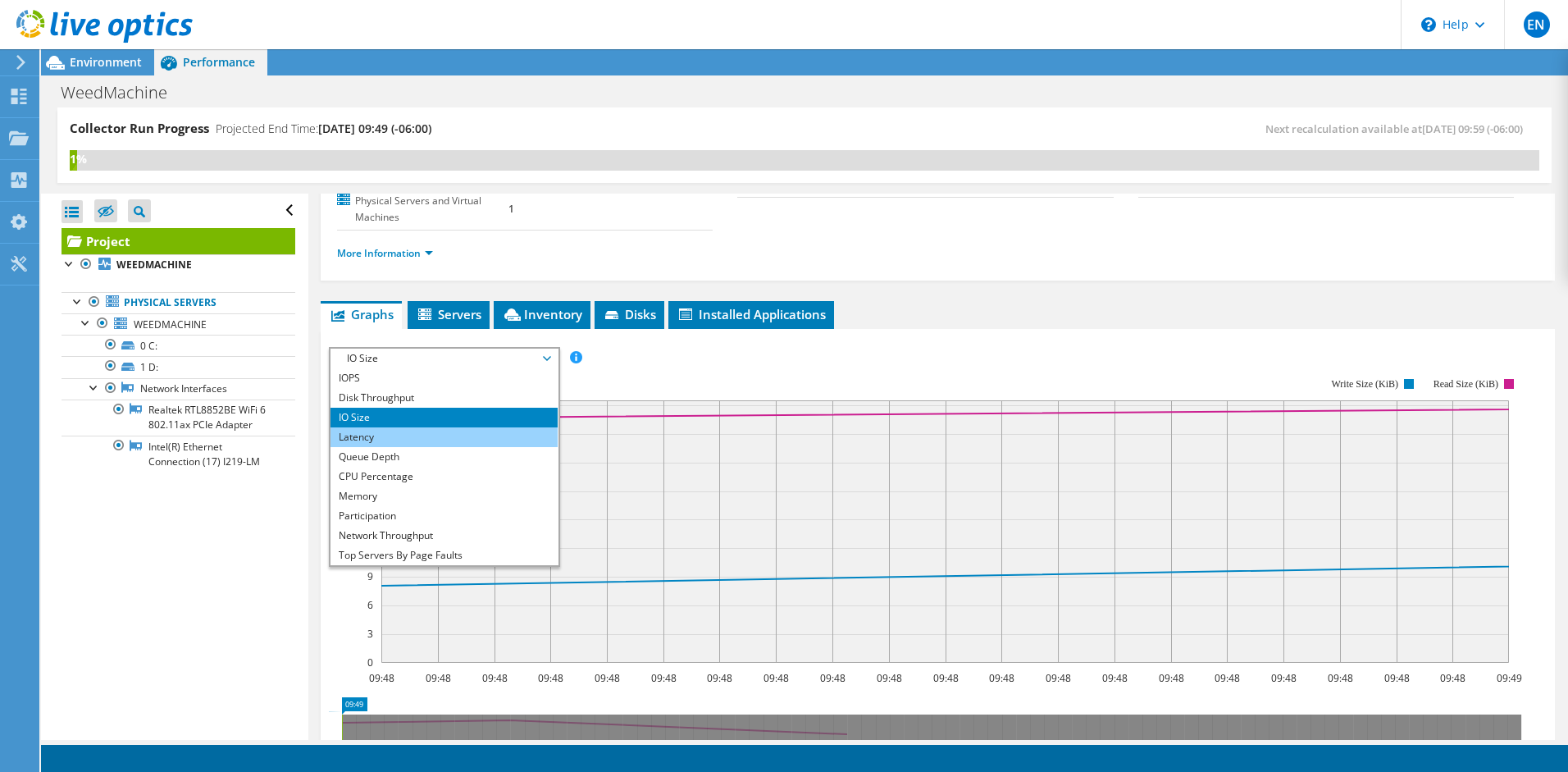
click at [521, 442] on li "Latency" at bounding box center [444, 437] width 228 height 20
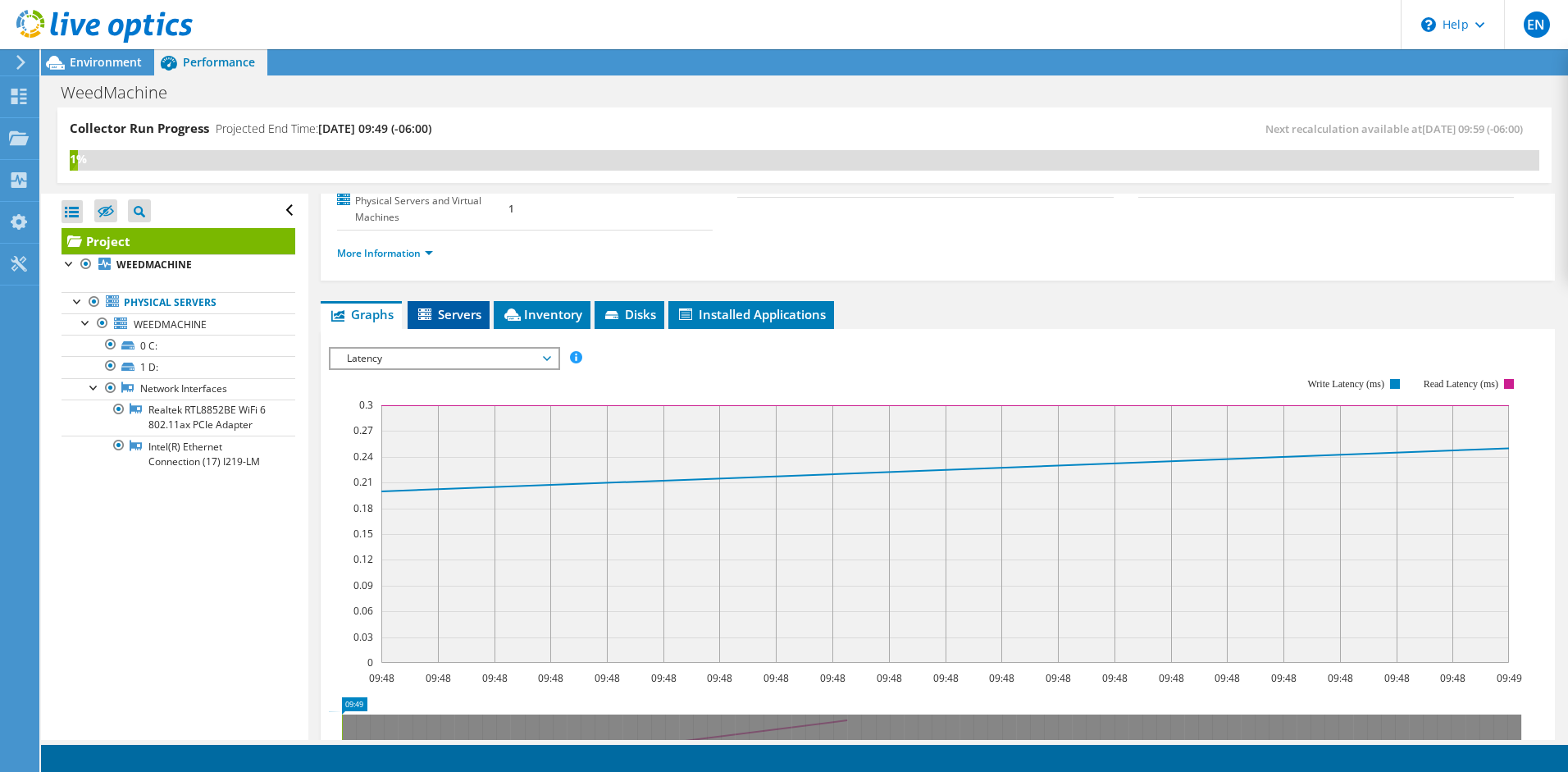
click at [463, 312] on span "Servers" at bounding box center [448, 314] width 66 height 16
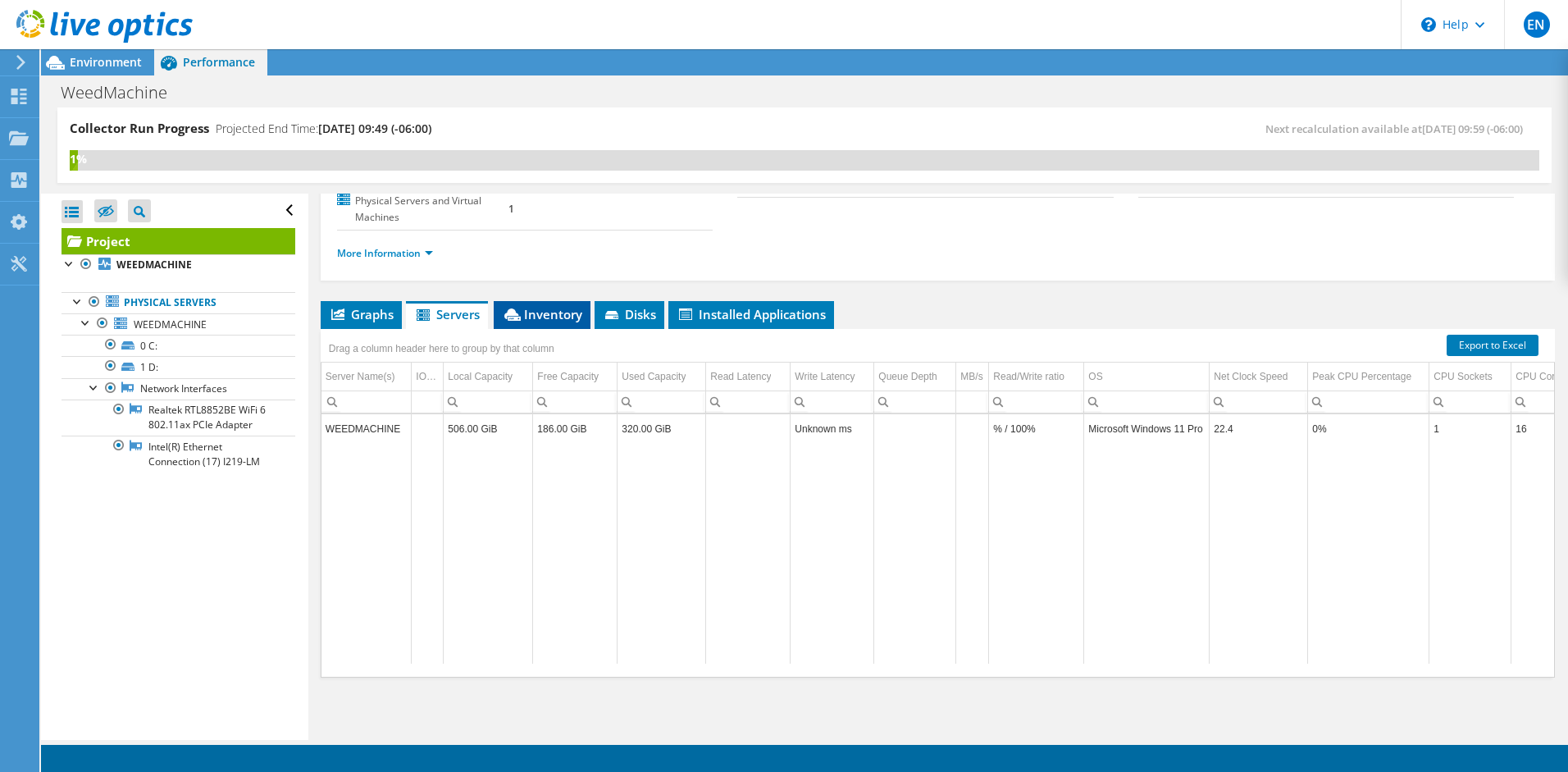
click at [530, 321] on span "Inventory" at bounding box center [542, 314] width 80 height 16
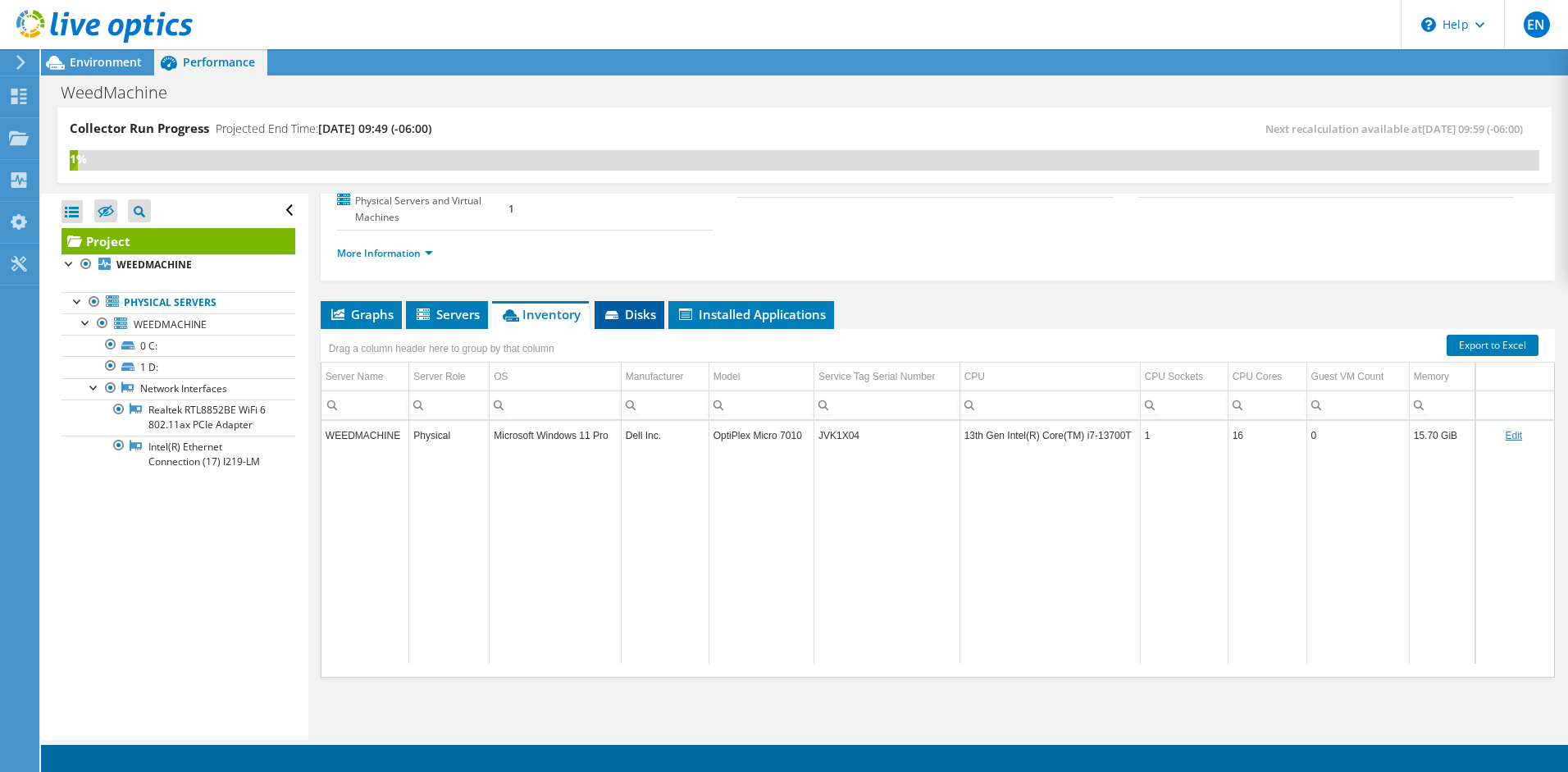
click at [620, 317] on icon at bounding box center [613, 316] width 16 height 10
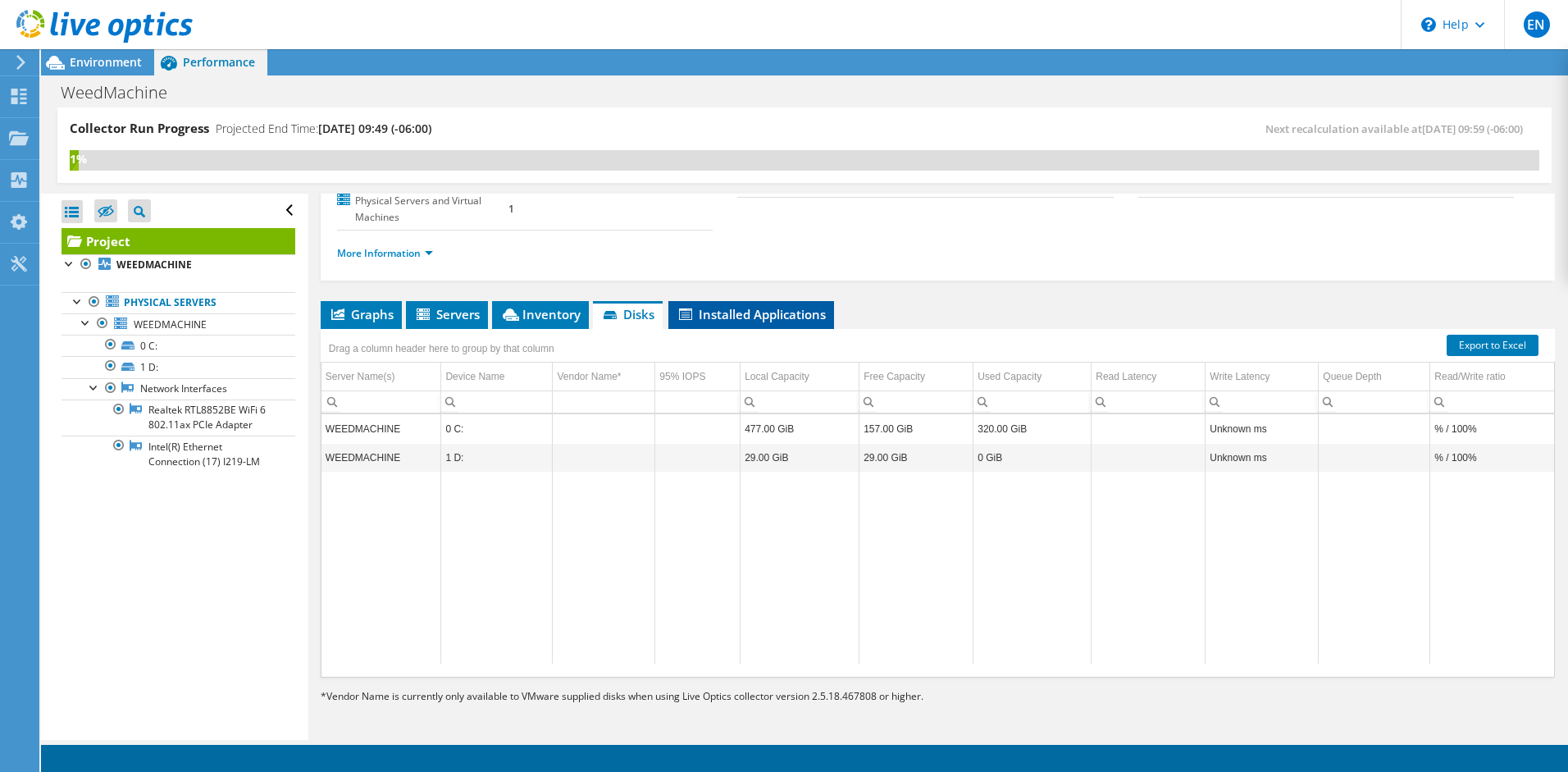
click at [787, 318] on span "Installed Applications" at bounding box center [751, 314] width 150 height 16
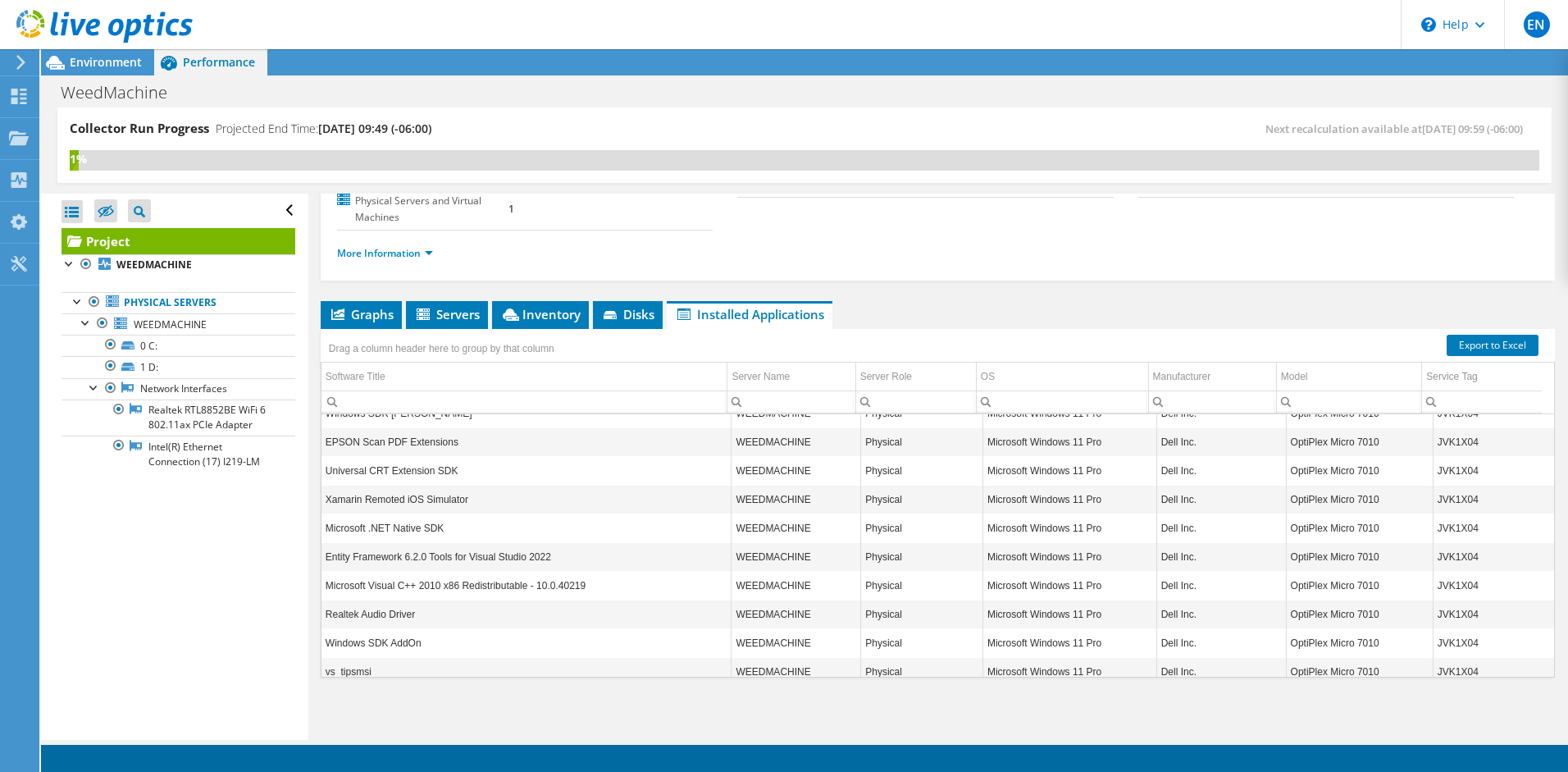
scroll to position [8655, 0]
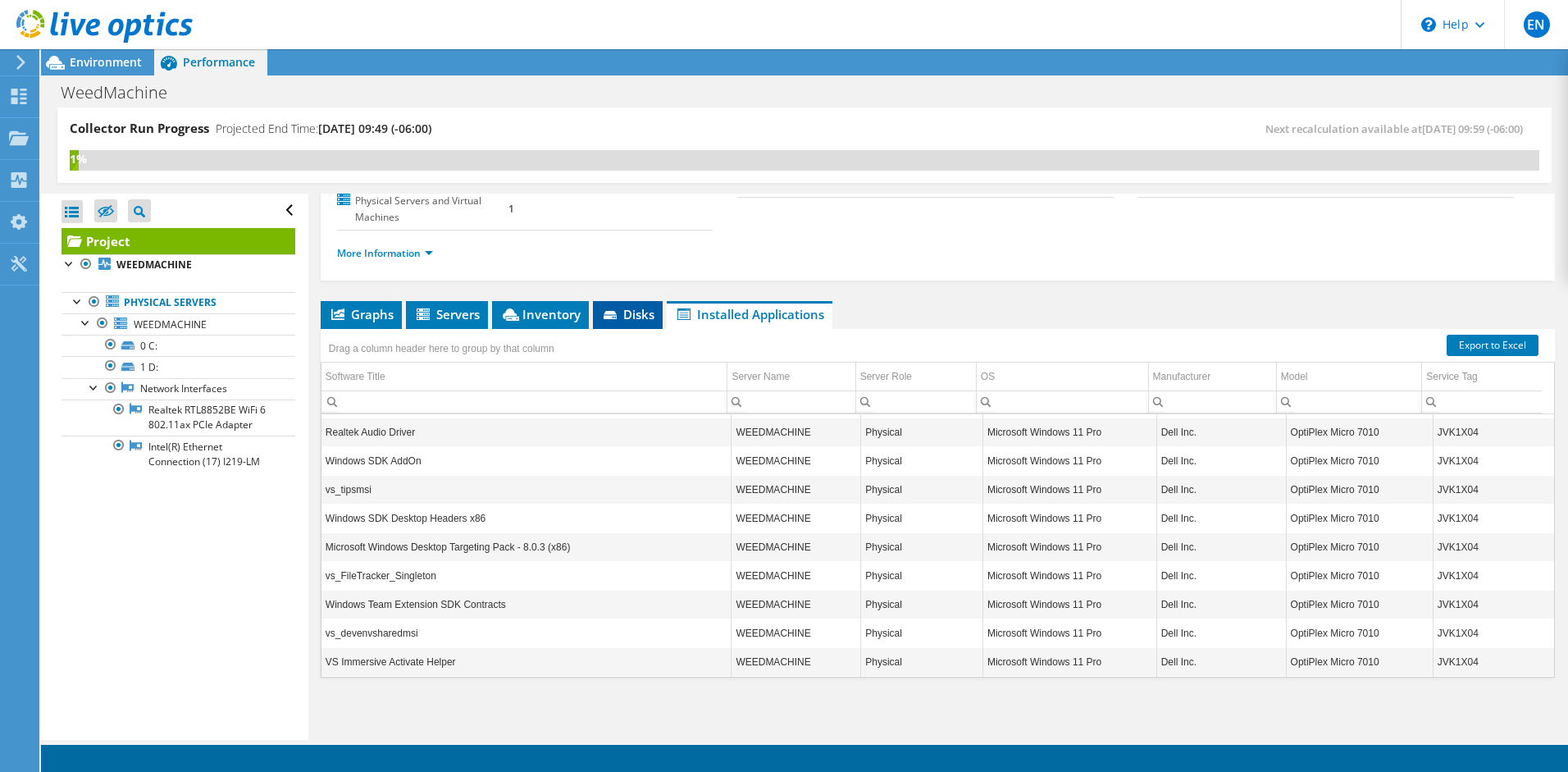
click at [617, 324] on li "Disks" at bounding box center [628, 315] width 70 height 28
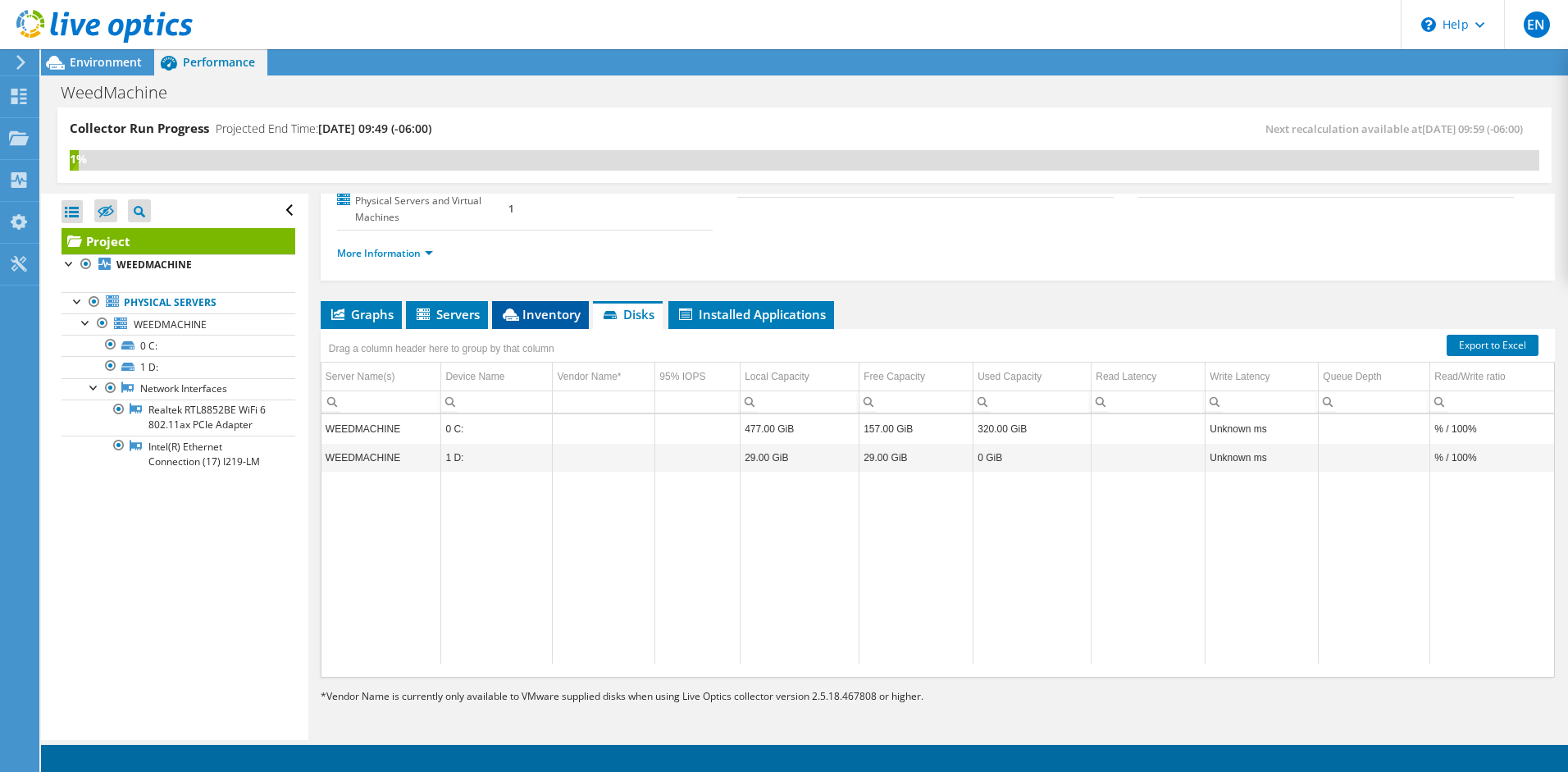
click at [574, 321] on span "Inventory" at bounding box center [541, 314] width 80 height 16
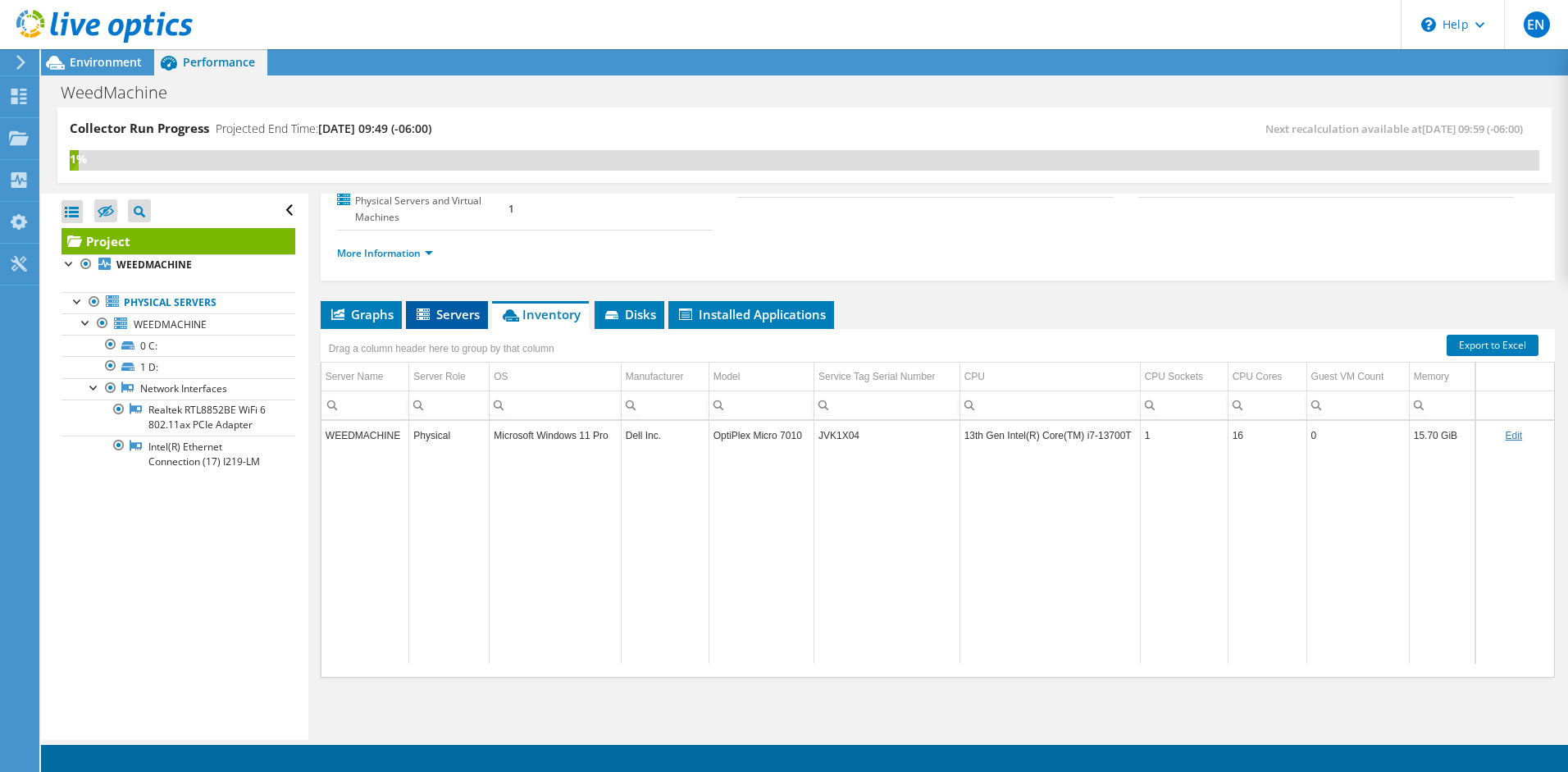
click at [450, 318] on span "Servers" at bounding box center [447, 314] width 66 height 16
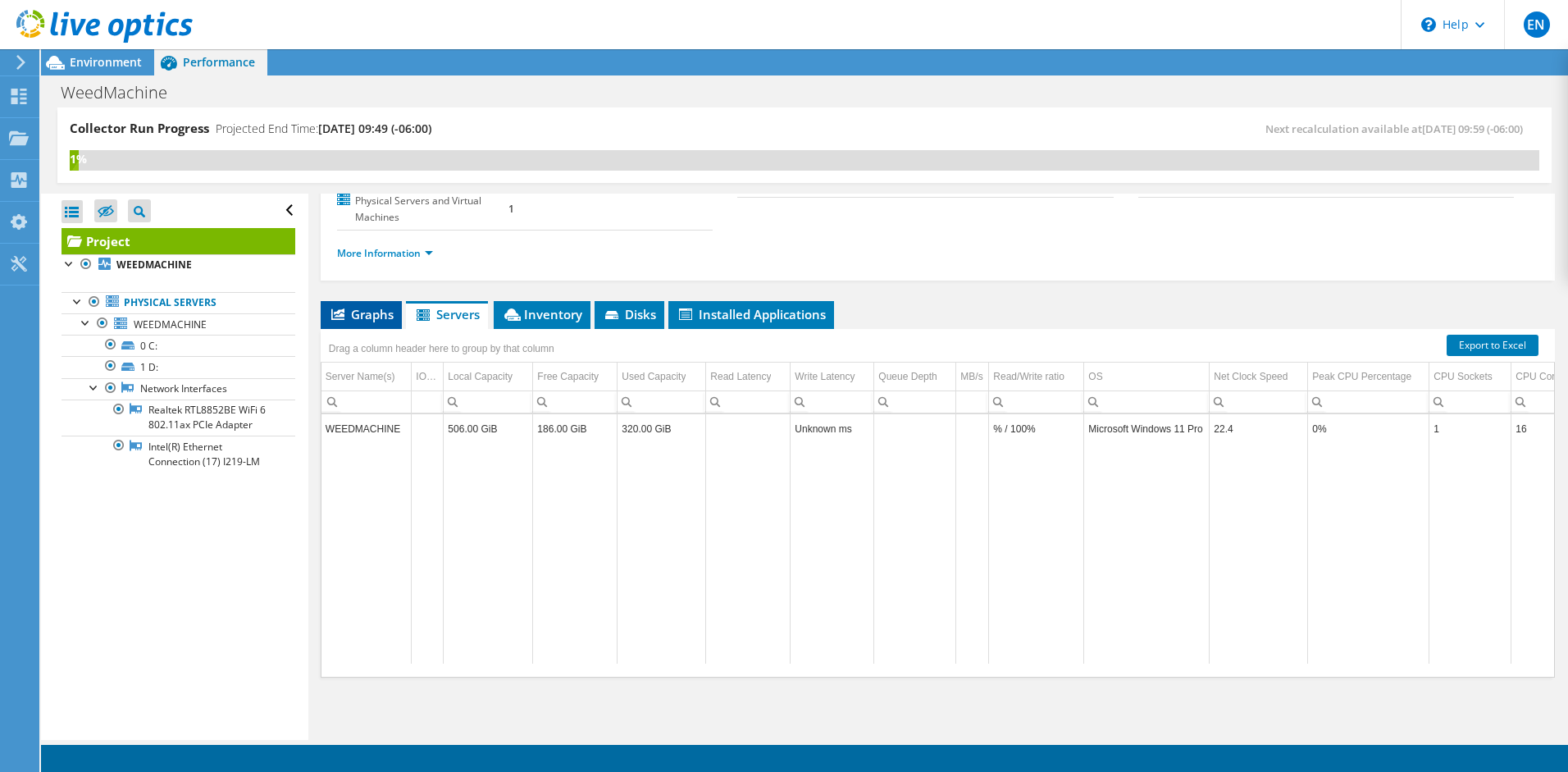
click at [347, 319] on span "Graphs" at bounding box center [362, 314] width 65 height 16
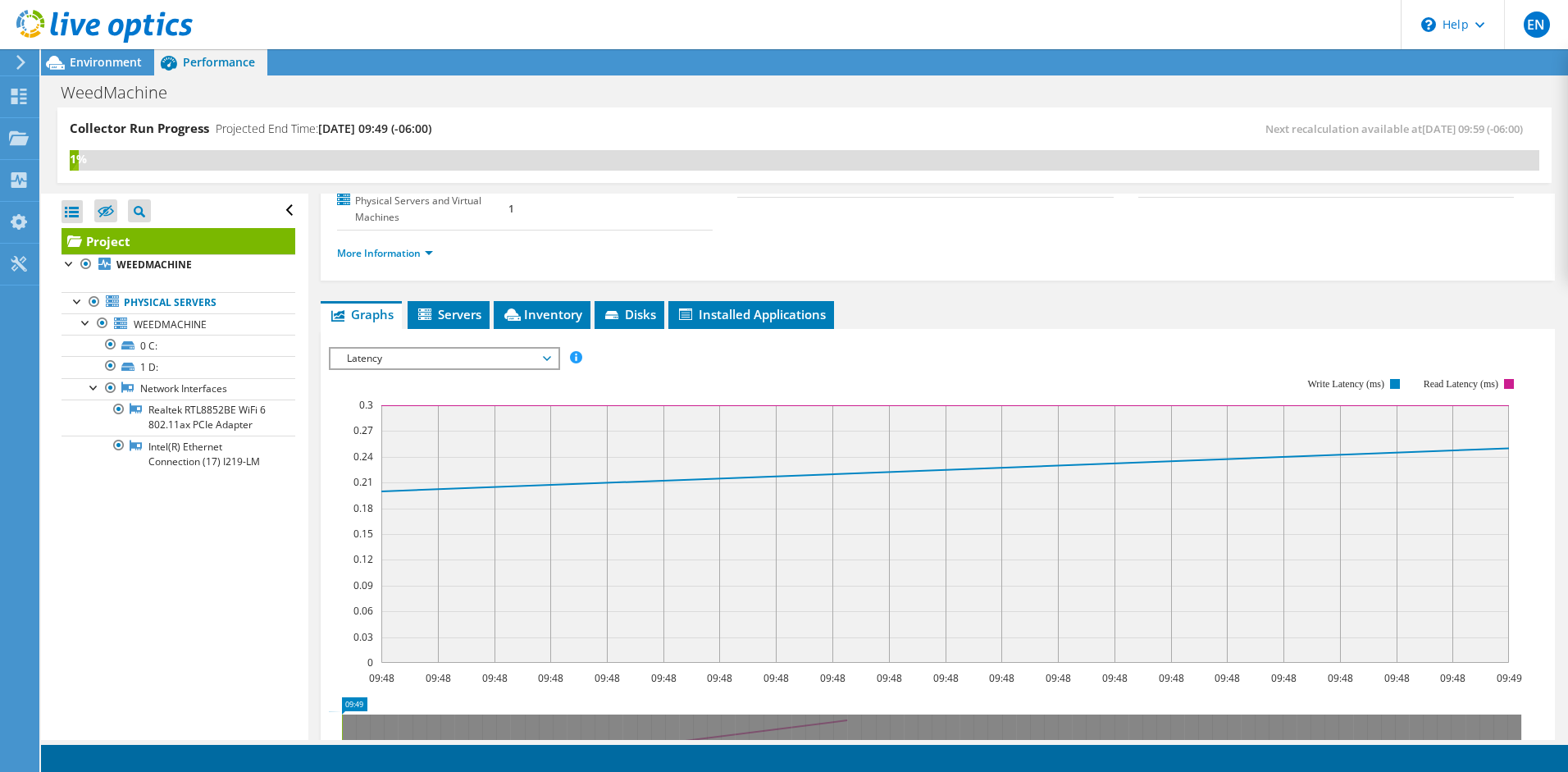
scroll to position [0, 0]
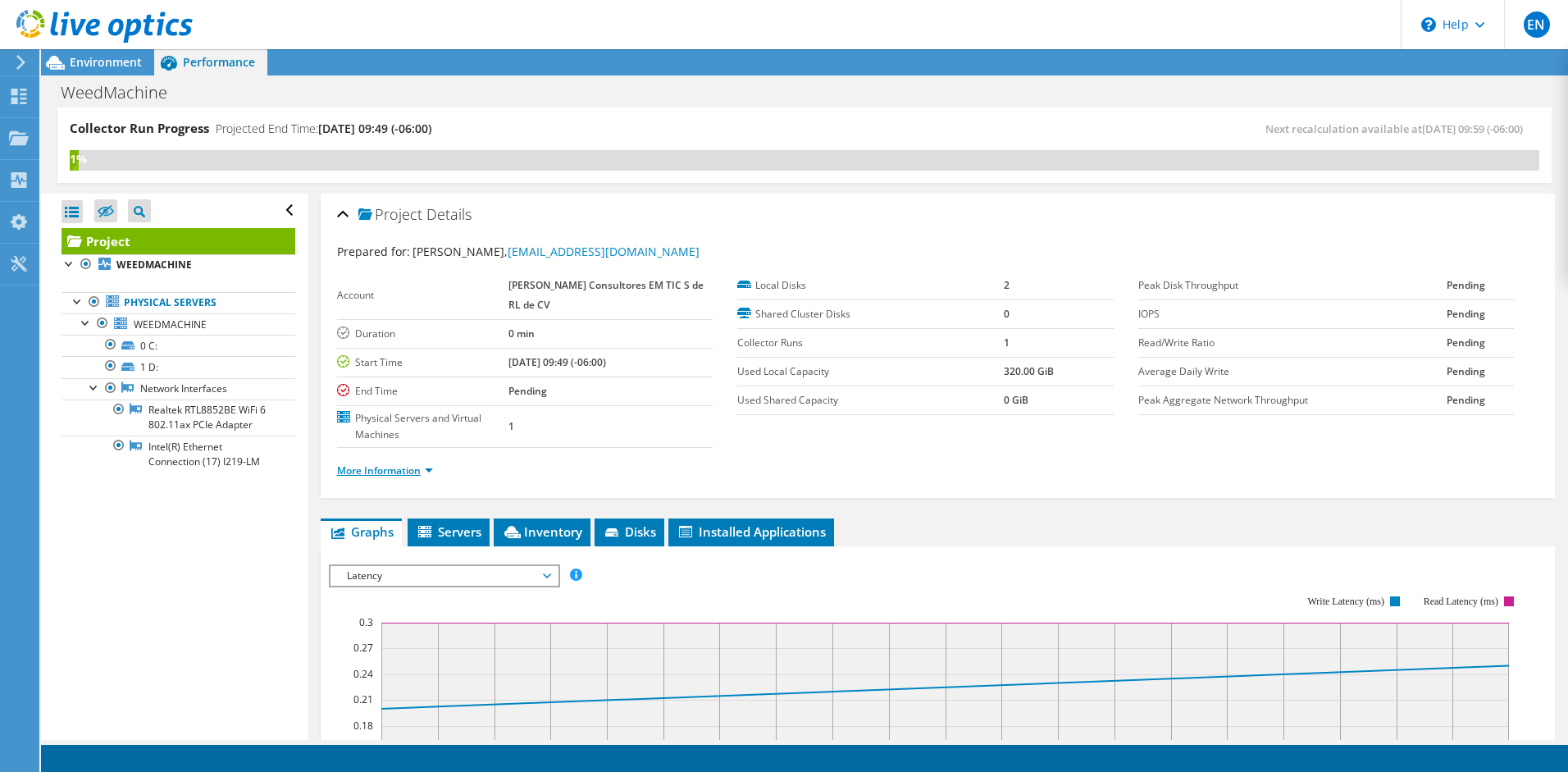
click at [426, 473] on link "More Information" at bounding box center [385, 471] width 96 height 14
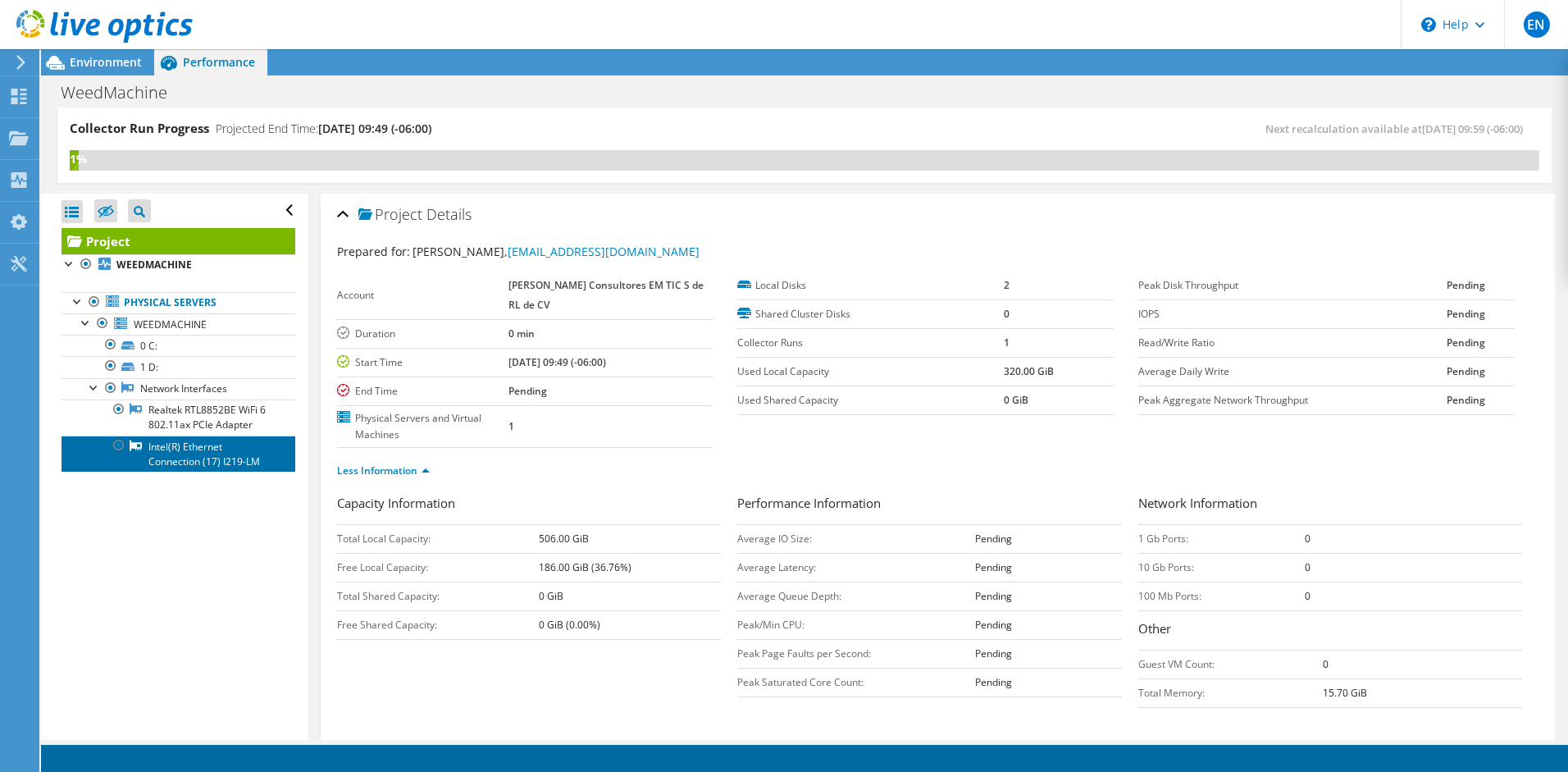
click at [170, 451] on link "Intel(R) Ethernet Connection (17) I219-LM" at bounding box center [178, 454] width 234 height 36
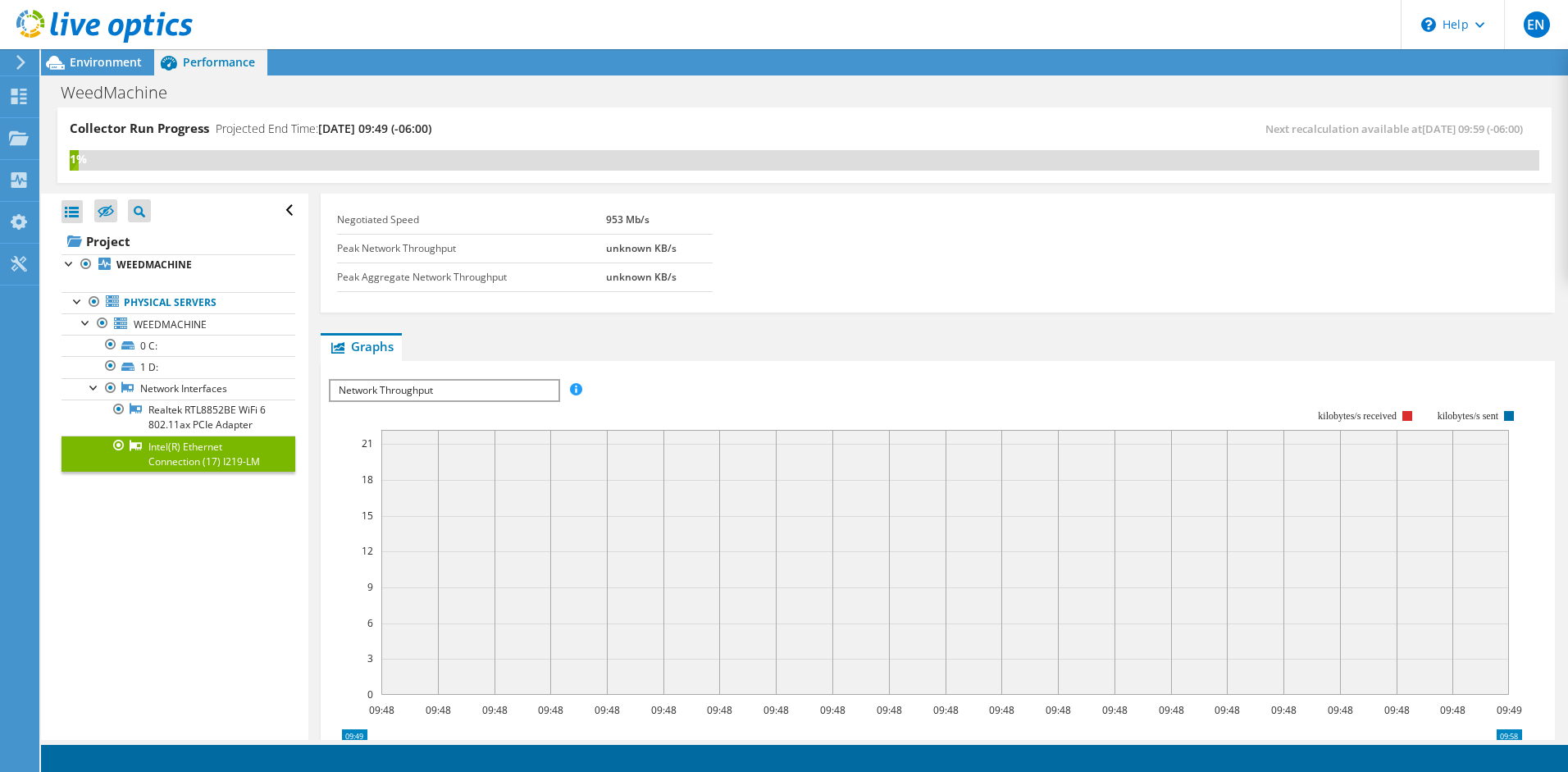
scroll to position [39, 0]
click at [239, 407] on link "Realtek RTL8852BE WiFi 6 802.11ax PCIe Adapter" at bounding box center [178, 418] width 234 height 36
